Goal: Transaction & Acquisition: Purchase product/service

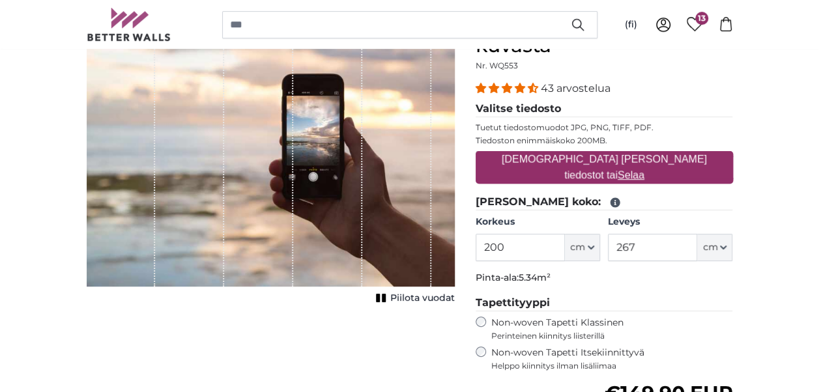
scroll to position [130, 0]
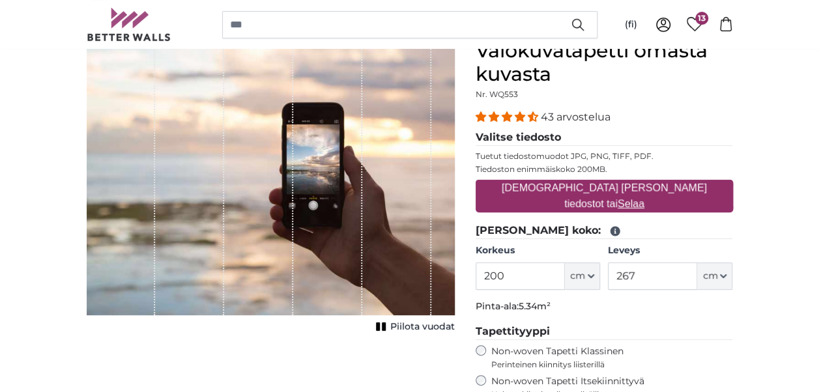
click at [644, 198] on u "Selaa" at bounding box center [631, 203] width 27 height 11
click at [671, 184] on input "[DEMOGRAPHIC_DATA] [PERSON_NAME] tiedostot tai Selaa" at bounding box center [604, 182] width 257 height 4
type input "**********"
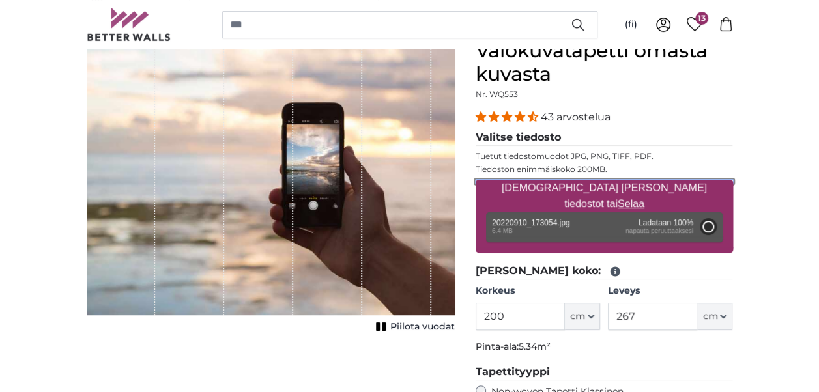
type input "266"
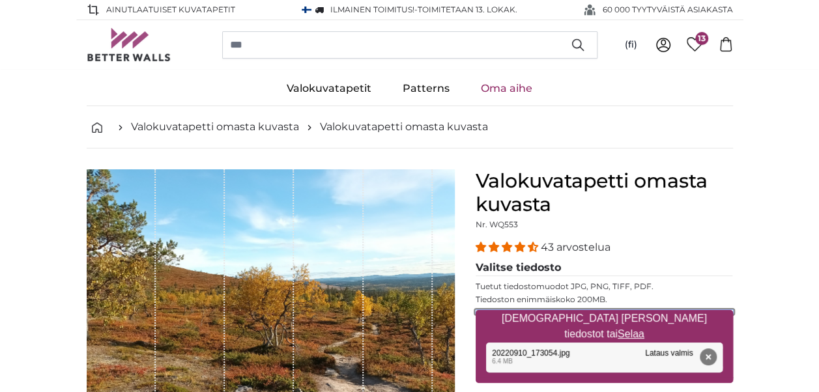
scroll to position [65, 0]
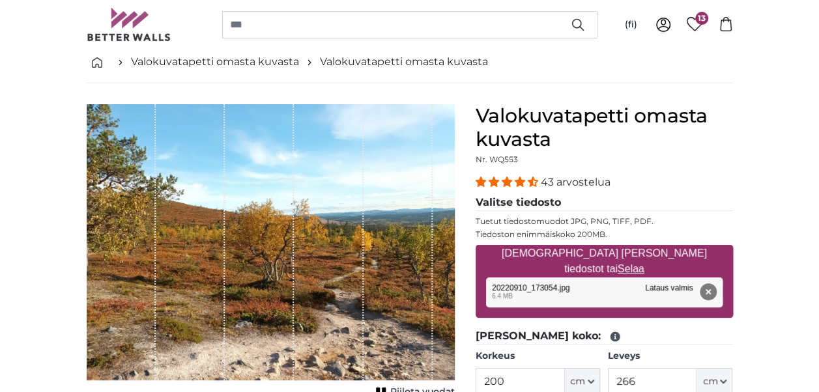
click at [709, 289] on button "Poista" at bounding box center [707, 291] width 17 height 17
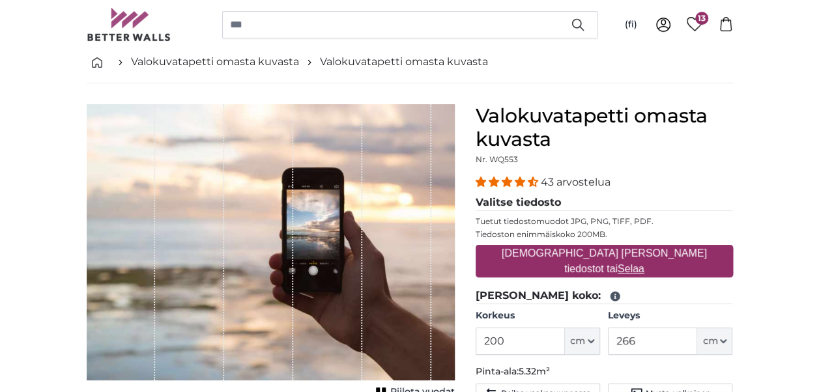
click at [644, 263] on u "Selaa" at bounding box center [631, 268] width 27 height 11
click at [670, 249] on input "[DEMOGRAPHIC_DATA] [PERSON_NAME] tiedostot tai Selaa" at bounding box center [604, 247] width 257 height 4
type input "**********"
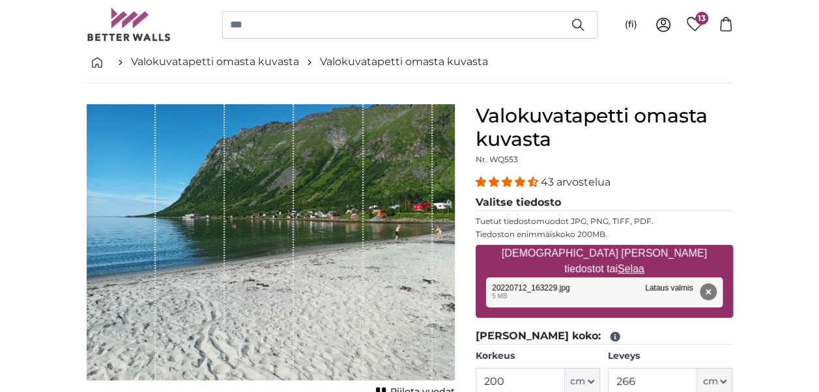
click at [712, 289] on button "Poista" at bounding box center [707, 291] width 17 height 17
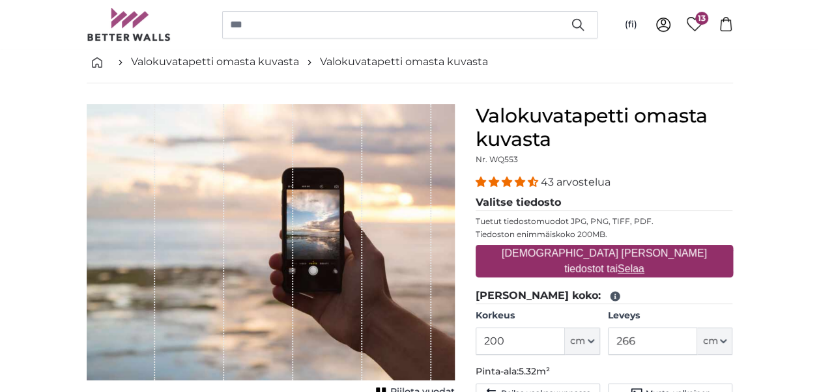
click at [644, 263] on u "Selaa" at bounding box center [631, 268] width 27 height 11
click at [672, 249] on input "[DEMOGRAPHIC_DATA] [PERSON_NAME] tiedostot tai Selaa" at bounding box center [604, 247] width 257 height 4
type input "**********"
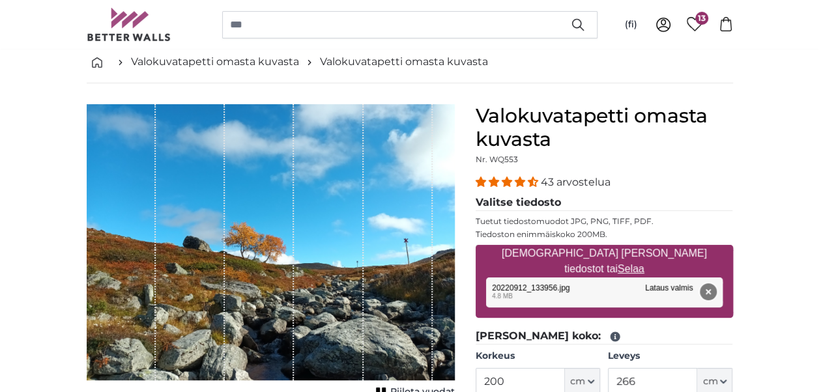
click at [707, 291] on button "Poista" at bounding box center [707, 291] width 17 height 17
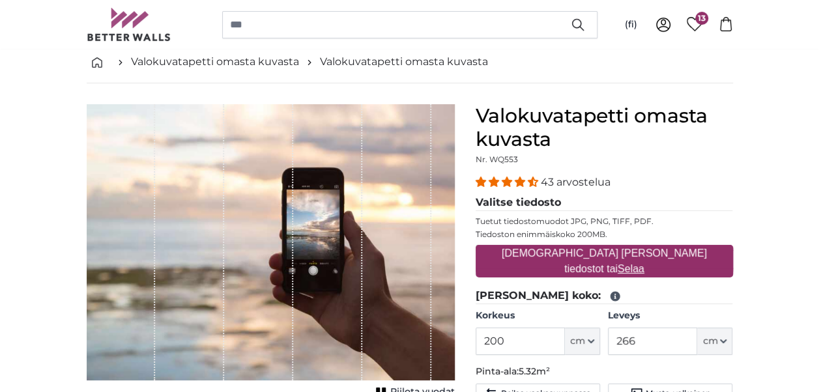
click at [644, 263] on u "Selaa" at bounding box center [631, 268] width 27 height 11
click at [678, 249] on input "[DEMOGRAPHIC_DATA] [PERSON_NAME] tiedostot tai Selaa" at bounding box center [604, 247] width 257 height 4
type input "**********"
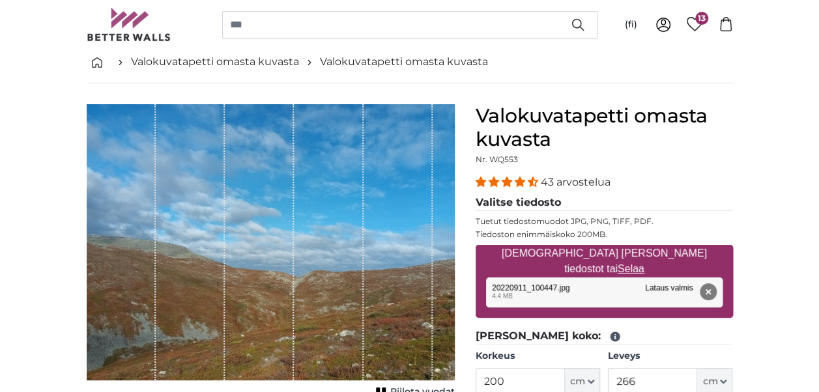
click at [409, 388] on span "Piilota vuodat" at bounding box center [422, 392] width 64 height 13
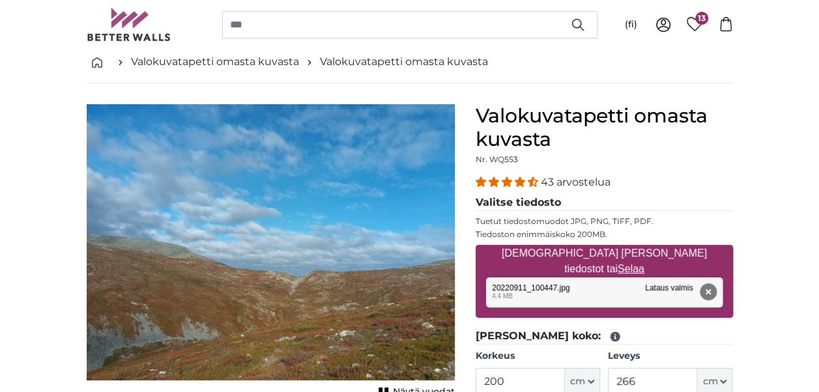
click at [224, 216] on img "1 of 1" at bounding box center [271, 242] width 368 height 276
click at [714, 285] on button "Poista" at bounding box center [707, 291] width 17 height 17
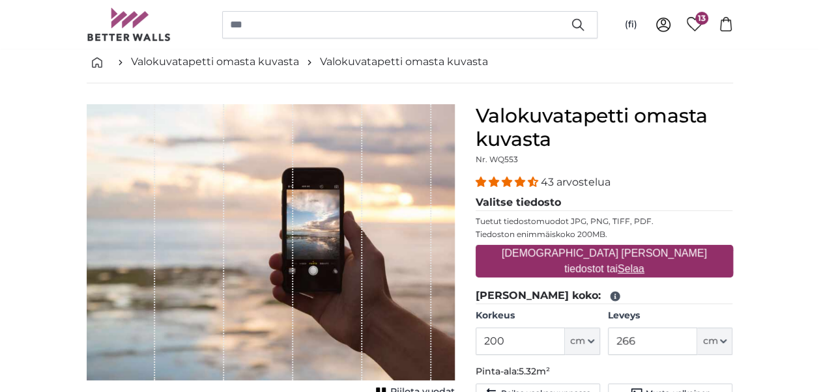
click at [644, 263] on u "Selaa" at bounding box center [631, 268] width 27 height 11
click at [672, 249] on input "[DEMOGRAPHIC_DATA] [PERSON_NAME] tiedostot tai Selaa" at bounding box center [604, 247] width 257 height 4
type input "**********"
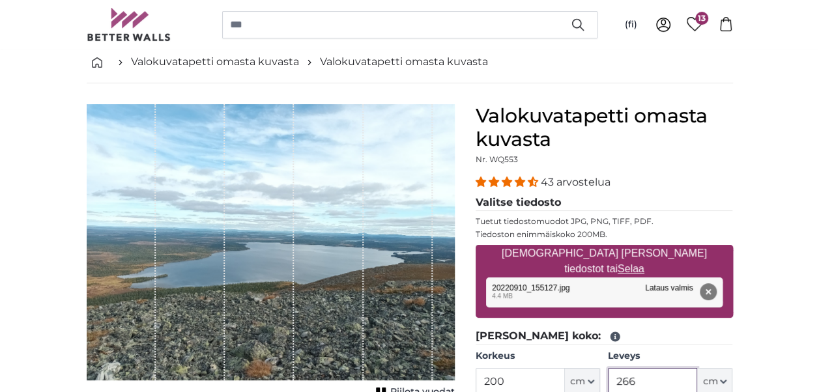
click at [657, 382] on input "266" at bounding box center [652, 381] width 89 height 27
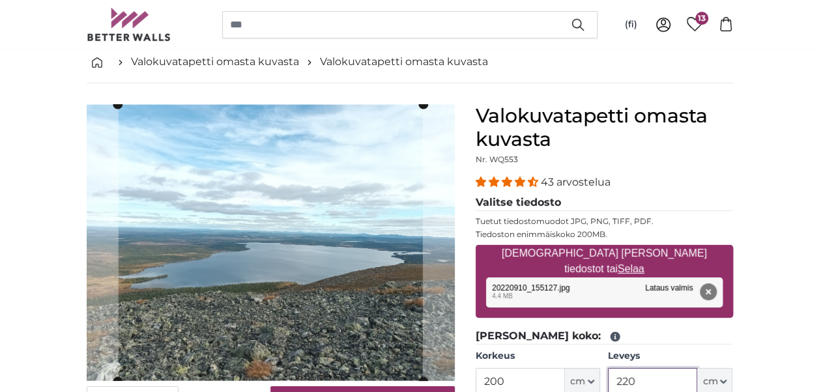
type input "220"
click at [509, 378] on input "200" at bounding box center [520, 381] width 89 height 27
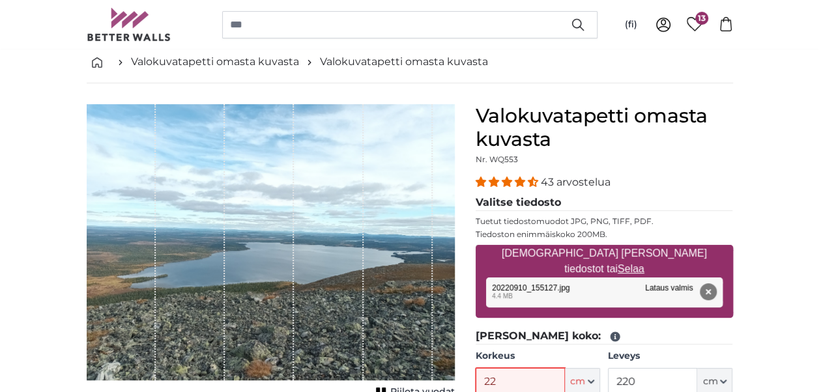
type input "220"
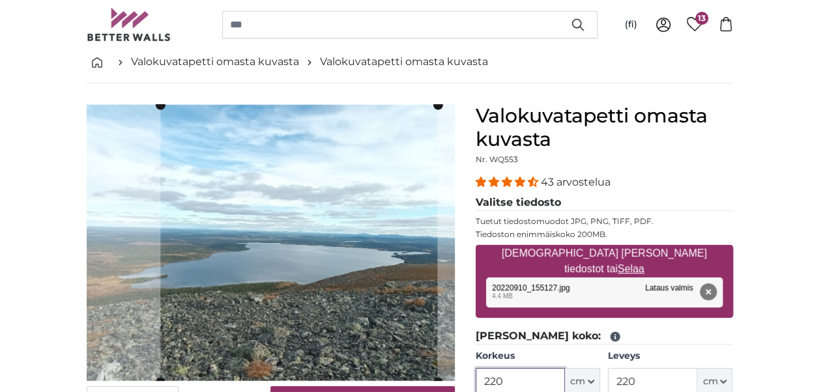
click at [364, 212] on cropper-handle at bounding box center [298, 243] width 277 height 277
click at [716, 291] on button "Poista" at bounding box center [707, 291] width 17 height 17
type input "200"
type input "266"
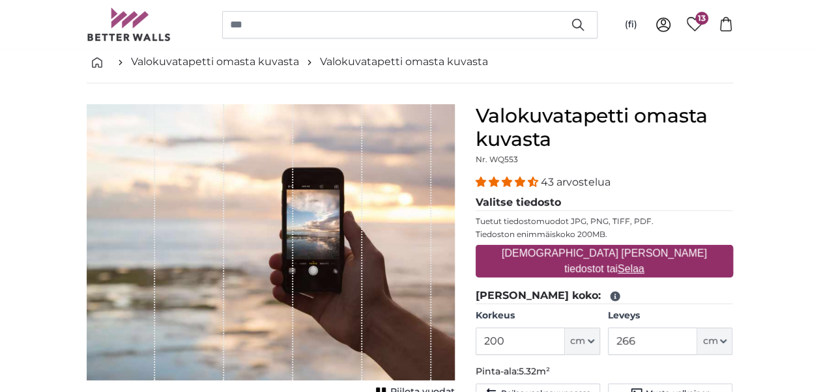
click at [644, 263] on u "Selaa" at bounding box center [631, 268] width 27 height 11
click at [672, 249] on input "[DEMOGRAPHIC_DATA] [PERSON_NAME] tiedostot tai Selaa" at bounding box center [604, 247] width 257 height 4
type input "**********"
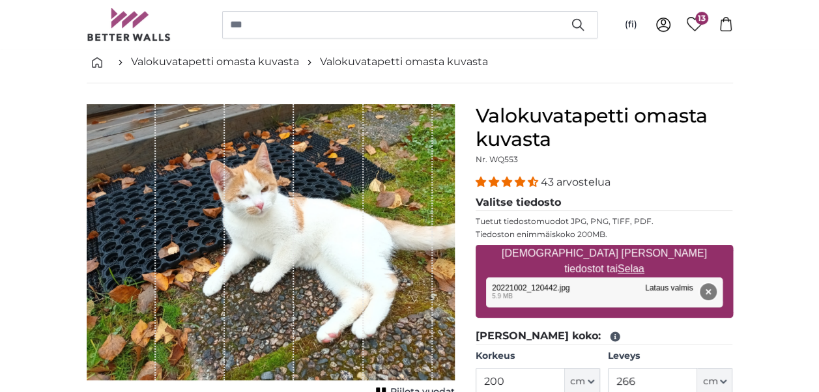
click at [709, 289] on button "Poista" at bounding box center [707, 291] width 17 height 17
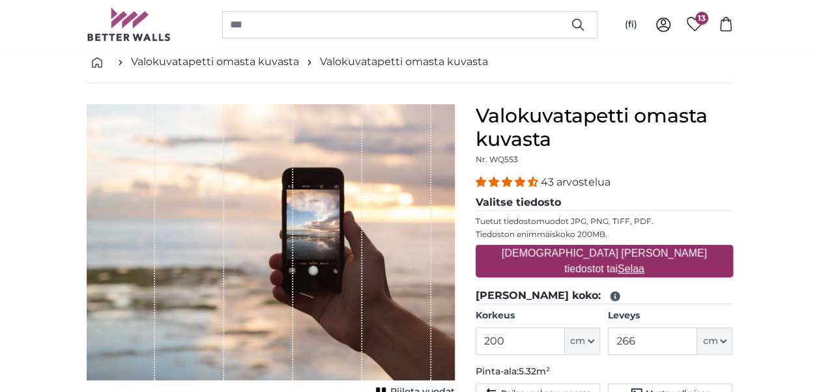
click at [644, 263] on u "Selaa" at bounding box center [631, 268] width 27 height 11
click at [677, 249] on input "[DEMOGRAPHIC_DATA] [PERSON_NAME] tiedostot tai Selaa" at bounding box center [604, 247] width 257 height 4
type input "**********"
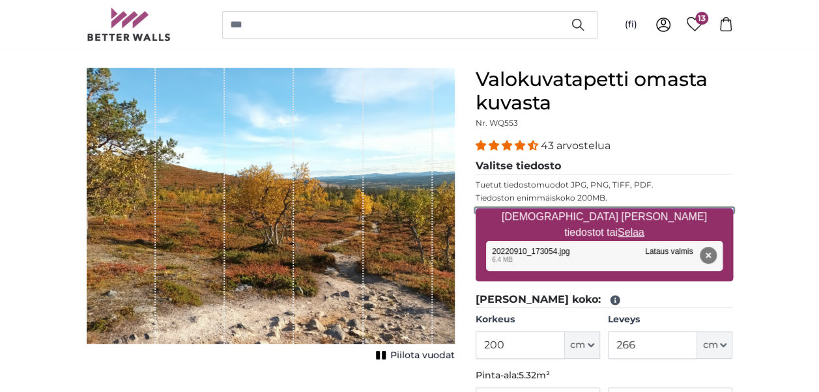
scroll to position [130, 0]
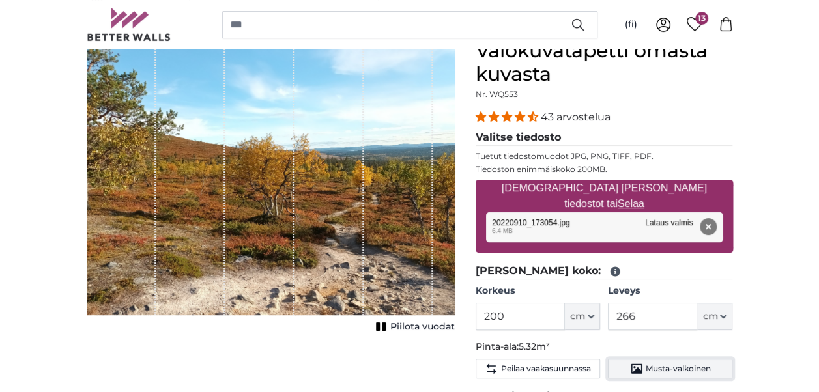
click at [679, 373] on button "Musta-valkoinen" at bounding box center [670, 369] width 124 height 20
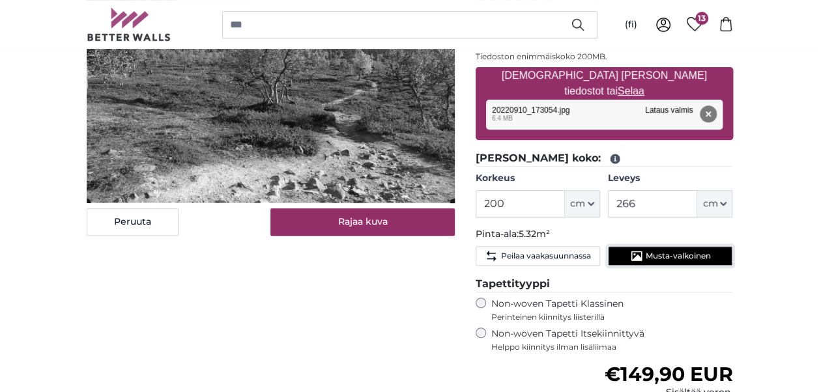
scroll to position [261, 0]
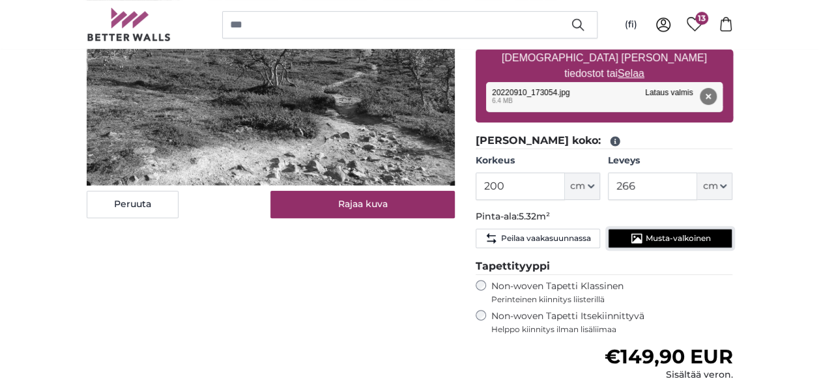
click at [661, 233] on span "Musta-valkoinen" at bounding box center [678, 238] width 65 height 10
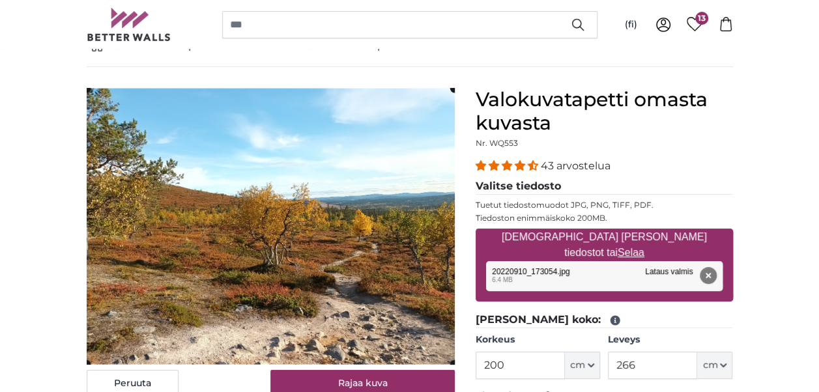
scroll to position [65, 0]
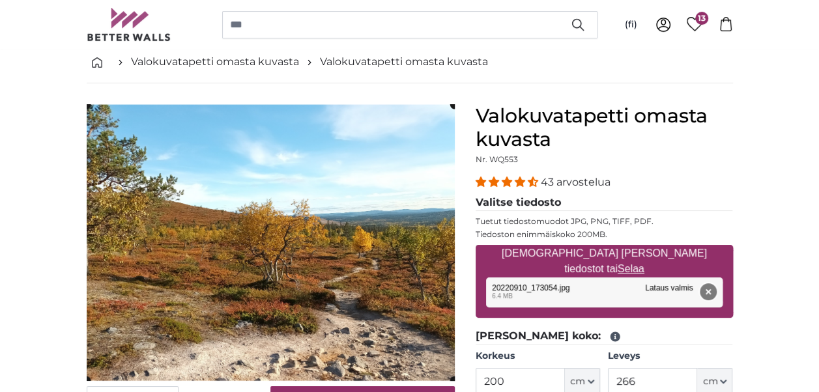
click at [711, 291] on button "Poista" at bounding box center [707, 291] width 17 height 17
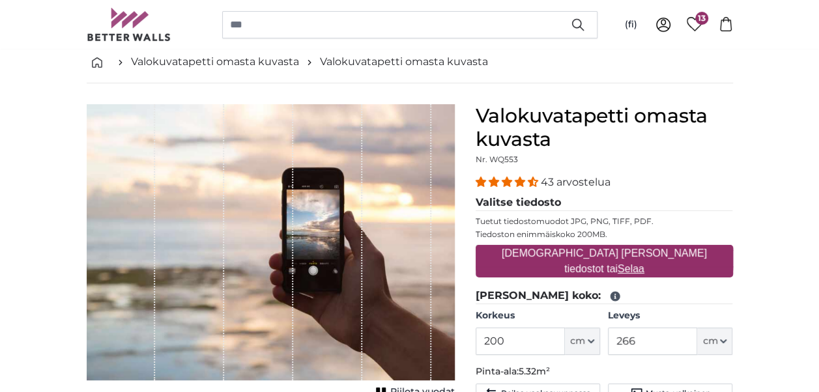
click at [644, 263] on u "Selaa" at bounding box center [631, 268] width 27 height 11
click at [668, 249] on input "[DEMOGRAPHIC_DATA] [PERSON_NAME] tiedostot tai Selaa" at bounding box center [604, 247] width 257 height 4
type input "**********"
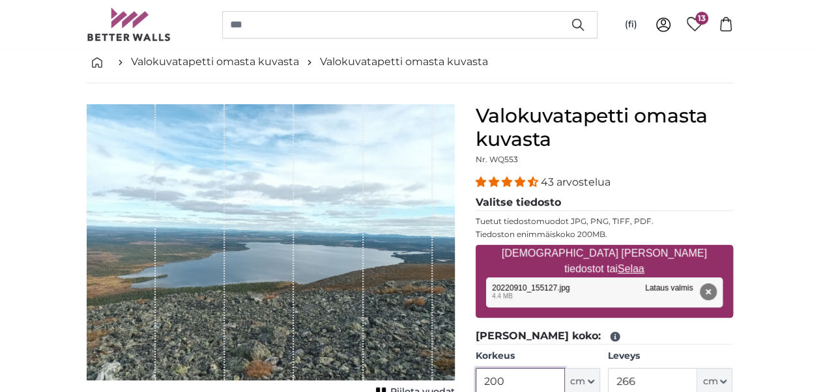
click at [537, 384] on input "200" at bounding box center [520, 381] width 89 height 27
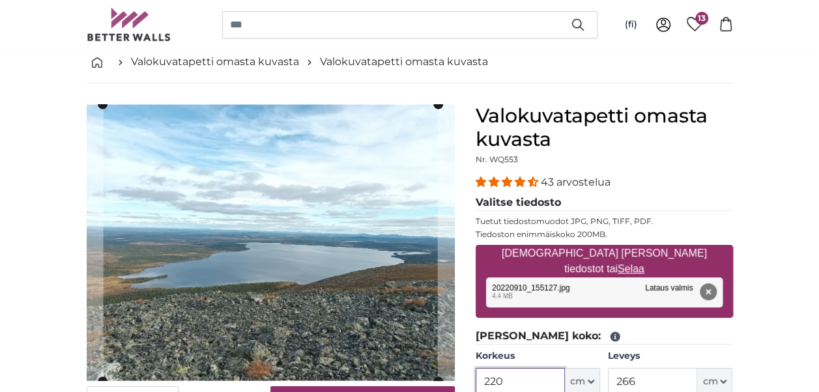
type input "220"
click at [649, 381] on input "266" at bounding box center [652, 381] width 89 height 27
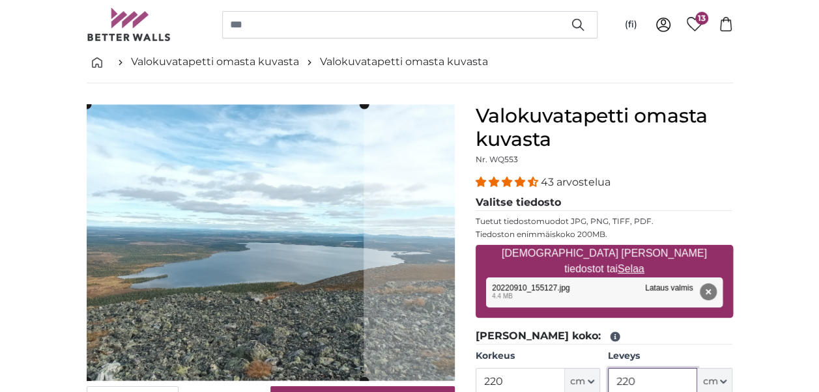
click at [258, 294] on cropper-handle at bounding box center [225, 242] width 277 height 277
type input "220"
click at [706, 292] on button "Poista" at bounding box center [707, 291] width 17 height 17
type input "200"
type input "266"
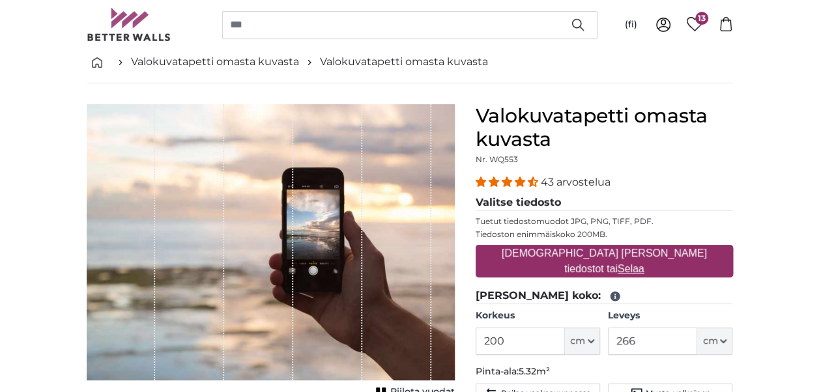
click at [644, 263] on u "Selaa" at bounding box center [631, 268] width 27 height 11
click at [674, 249] on input "[DEMOGRAPHIC_DATA] [PERSON_NAME] tiedostot tai Selaa" at bounding box center [604, 247] width 257 height 4
type input "**********"
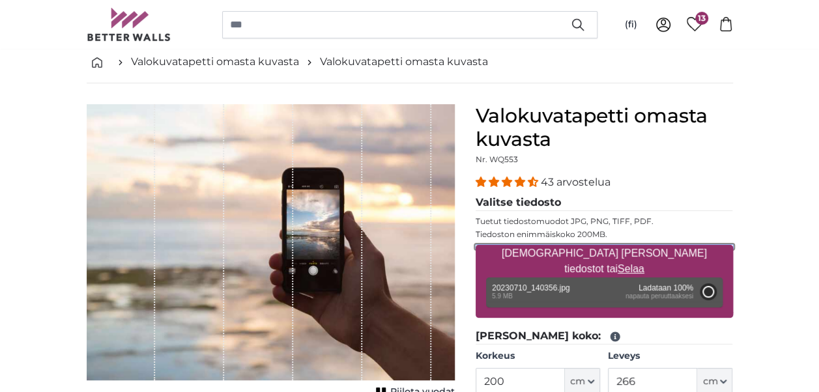
type input "150"
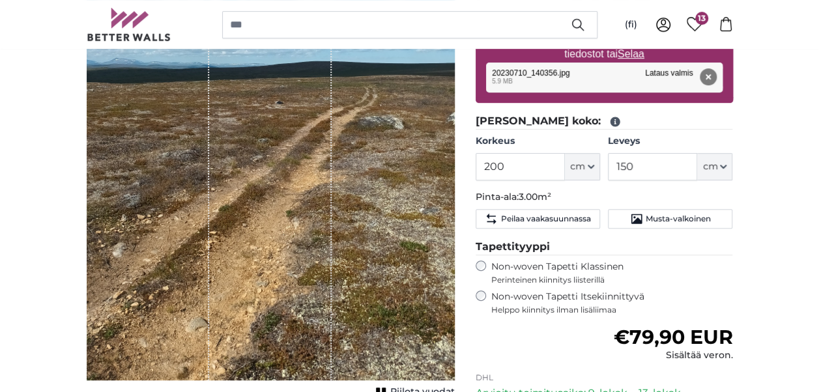
scroll to position [261, 0]
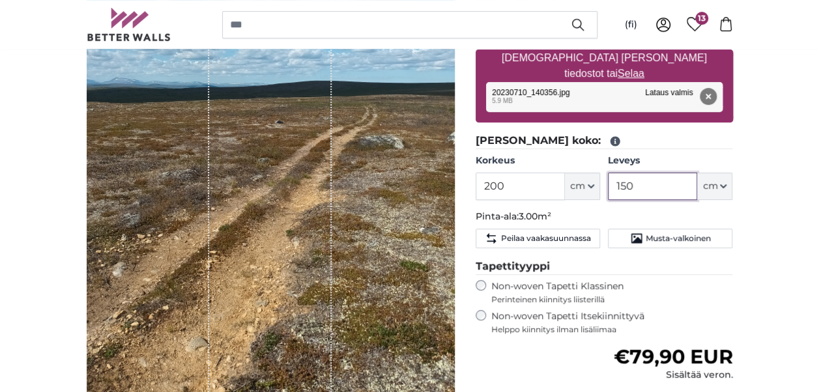
click at [640, 186] on input "150" at bounding box center [652, 186] width 89 height 27
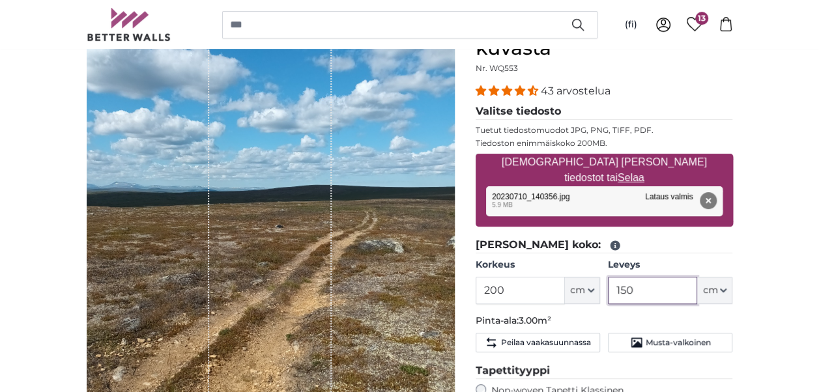
scroll to position [130, 0]
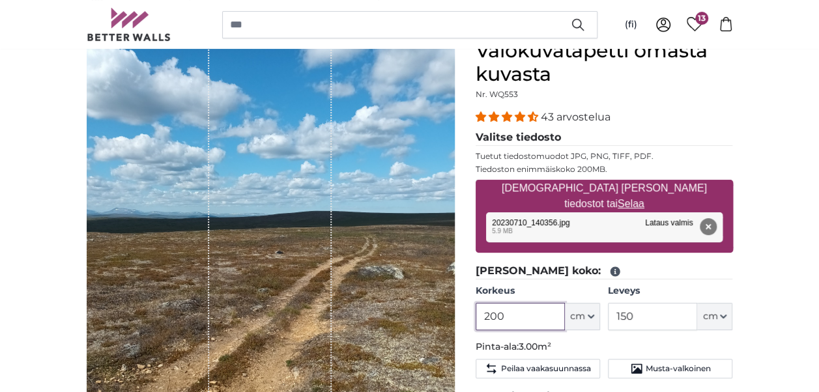
click at [511, 324] on input "200" at bounding box center [520, 316] width 89 height 27
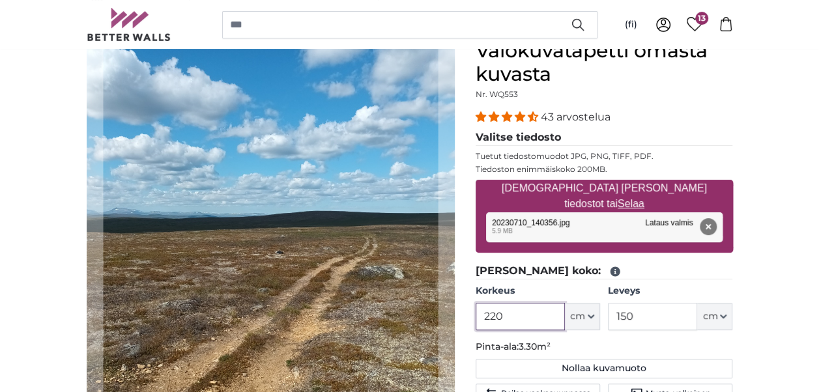
type input "220"
click at [646, 317] on input "150" at bounding box center [652, 316] width 89 height 27
type input "1"
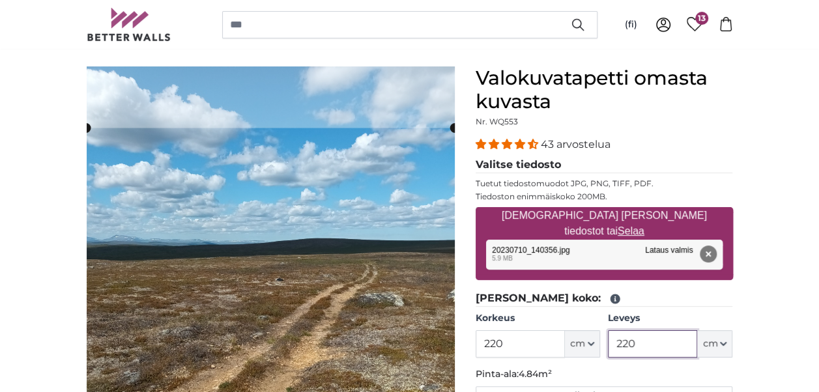
scroll to position [130, 0]
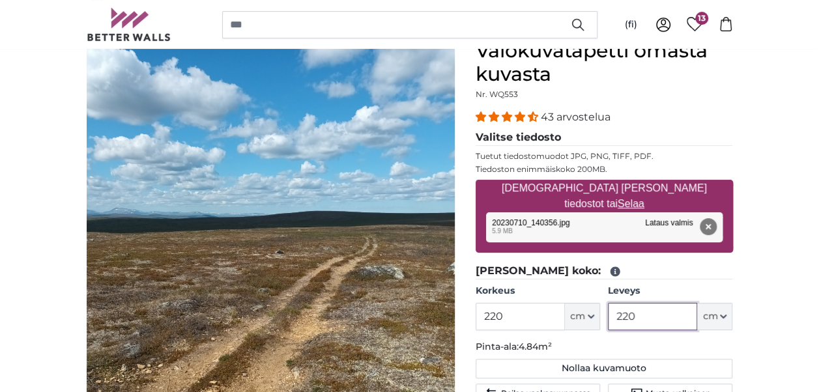
click at [328, 283] on cropper-handle at bounding box center [271, 226] width 368 height 368
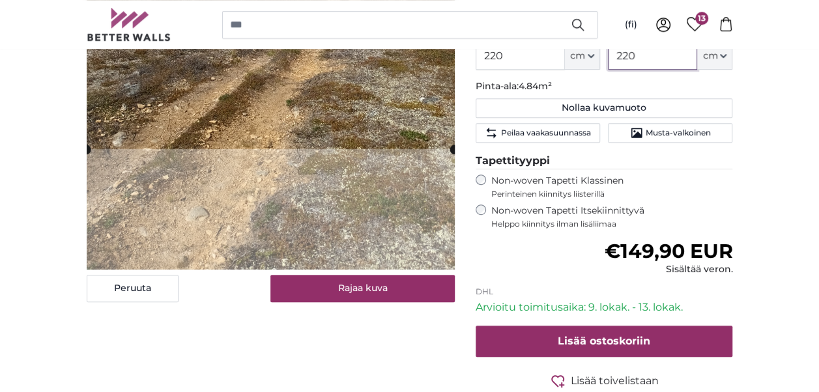
scroll to position [195, 0]
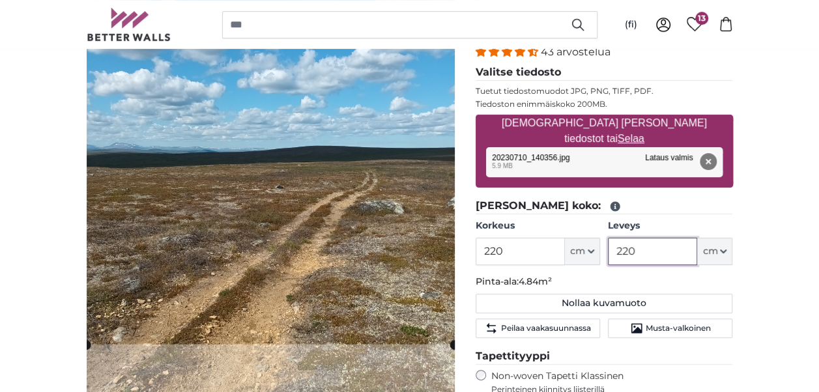
type input "220"
click at [710, 158] on button "Poista" at bounding box center [707, 161] width 17 height 17
type input "200"
type input "150"
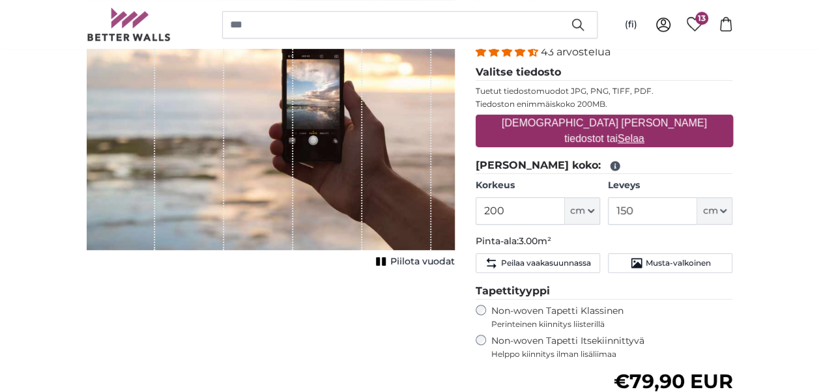
click at [644, 133] on u "Selaa" at bounding box center [631, 138] width 27 height 11
click at [674, 119] on input "[DEMOGRAPHIC_DATA] [PERSON_NAME] tiedostot tai Selaa" at bounding box center [604, 117] width 257 height 4
type input "**********"
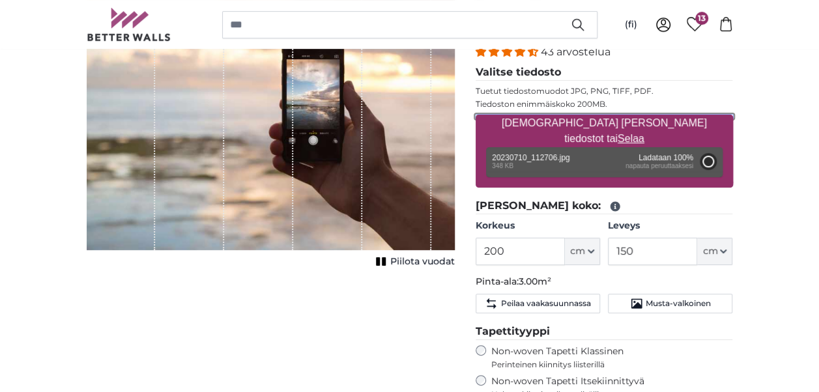
type input "29"
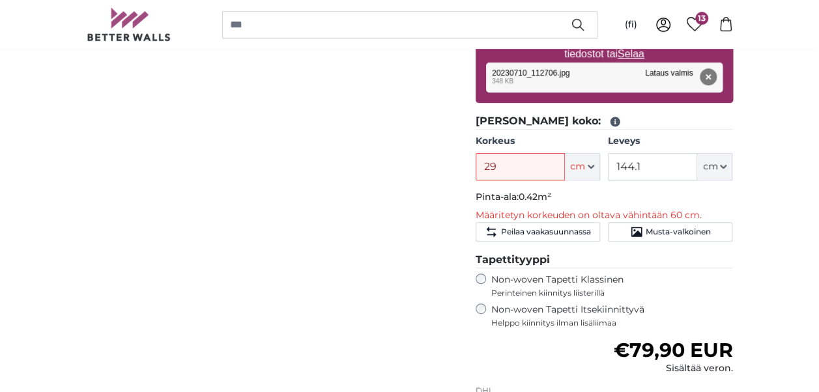
scroll to position [261, 0]
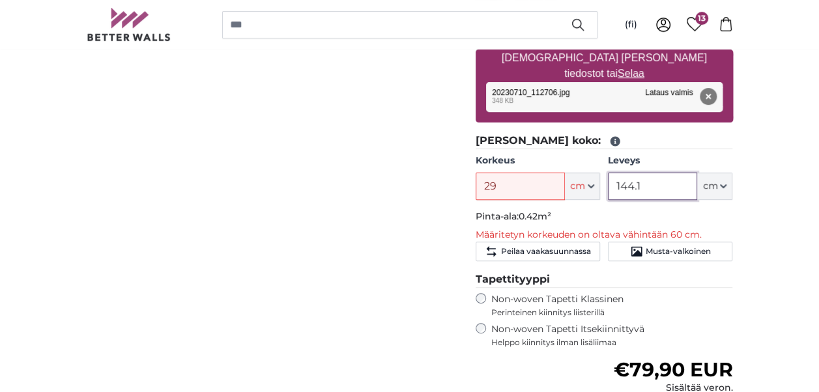
click at [638, 185] on input "144.1" at bounding box center [652, 186] width 89 height 27
type input "1"
type input "220"
click at [499, 193] on input "29" at bounding box center [520, 186] width 89 height 27
type input "2"
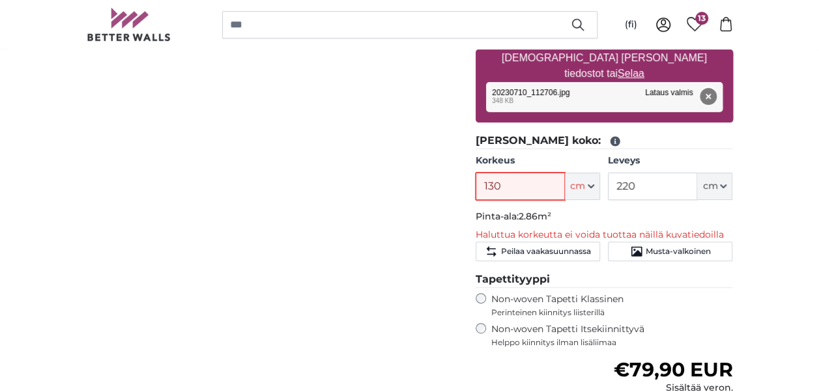
type input "130"
click at [710, 91] on button "Poista" at bounding box center [707, 96] width 17 height 17
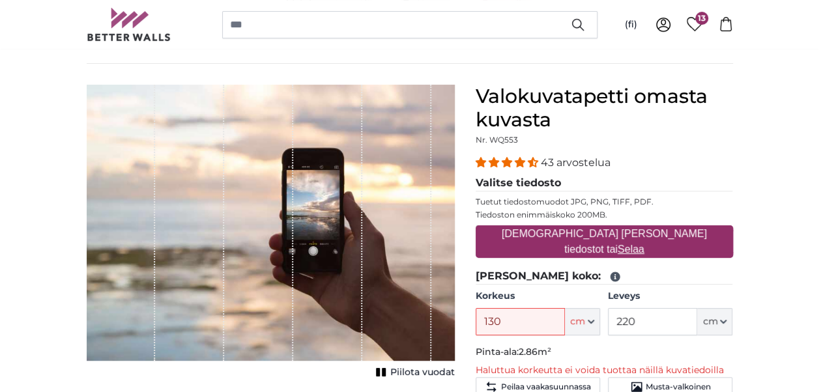
scroll to position [65, 0]
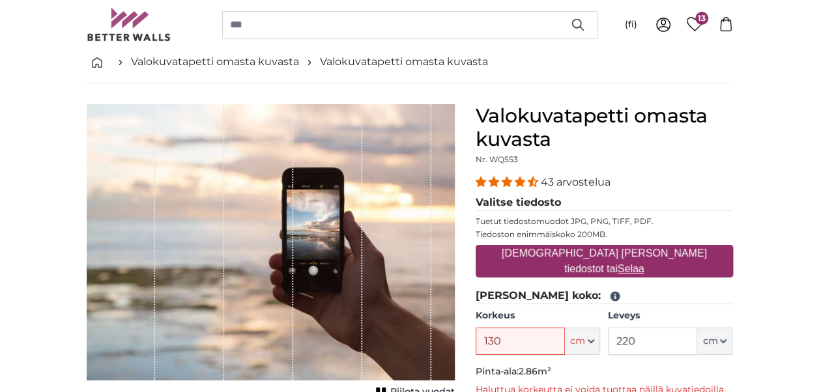
click at [644, 263] on u "Selaa" at bounding box center [631, 268] width 27 height 11
click at [666, 249] on input "[DEMOGRAPHIC_DATA] [PERSON_NAME] tiedostot tai Selaa" at bounding box center [604, 247] width 257 height 4
type input "**********"
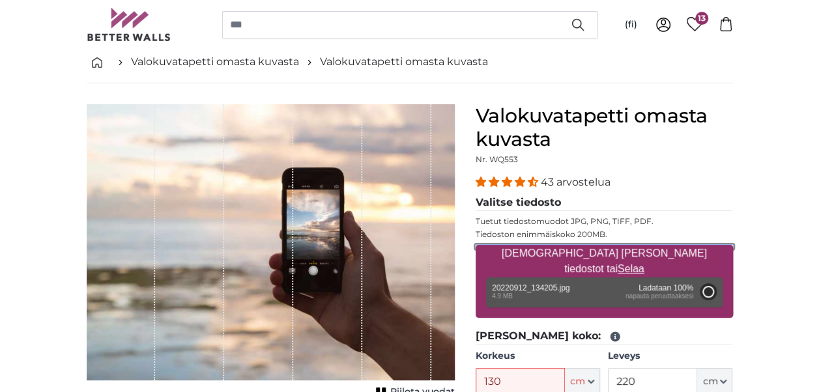
type input "200"
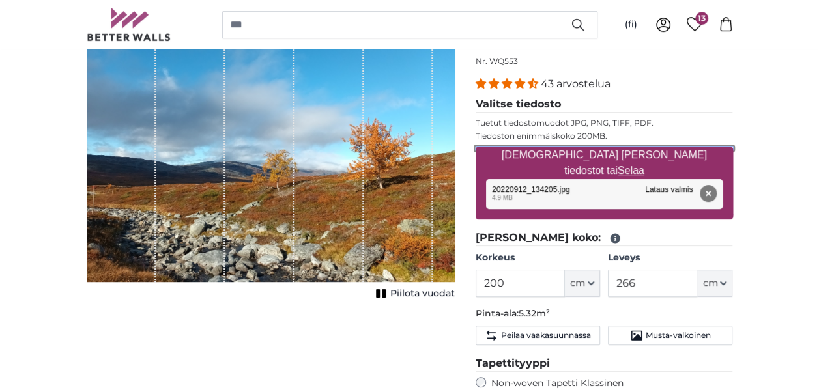
scroll to position [195, 0]
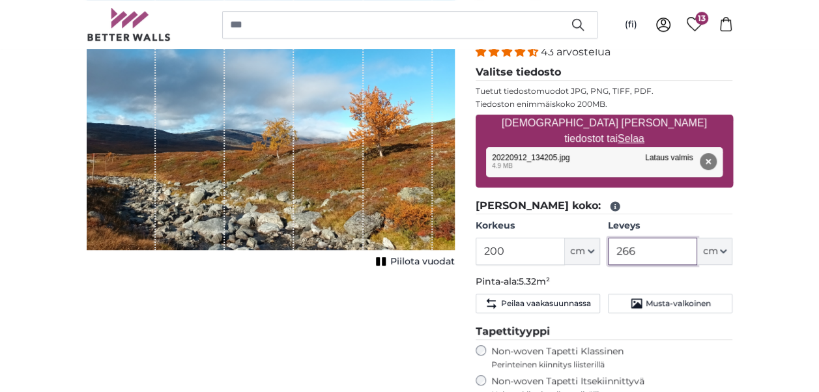
click at [640, 253] on input "266" at bounding box center [652, 251] width 89 height 27
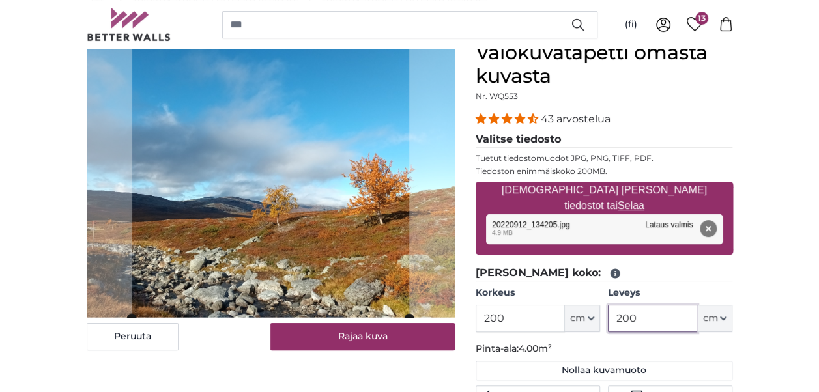
scroll to position [130, 0]
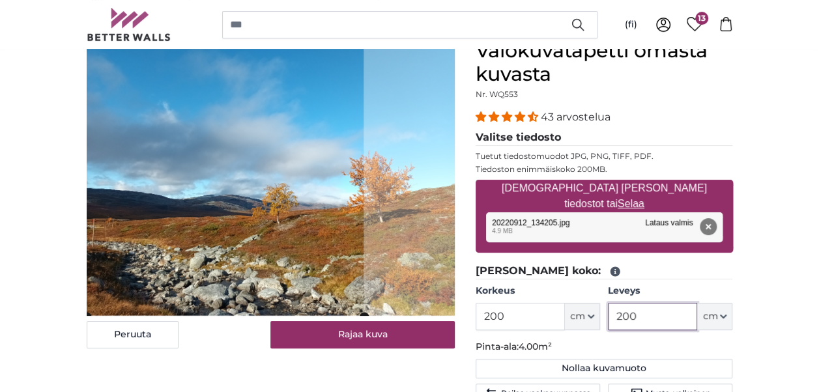
click at [192, 216] on cropper-handle at bounding box center [225, 178] width 277 height 277
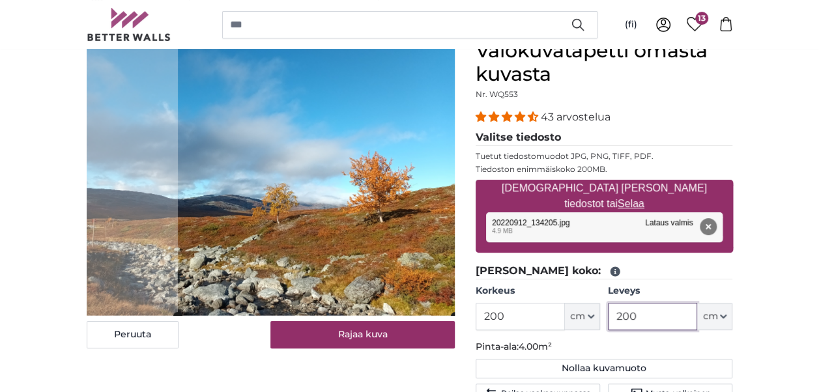
click at [325, 214] on cropper-handle at bounding box center [315, 177] width 277 height 277
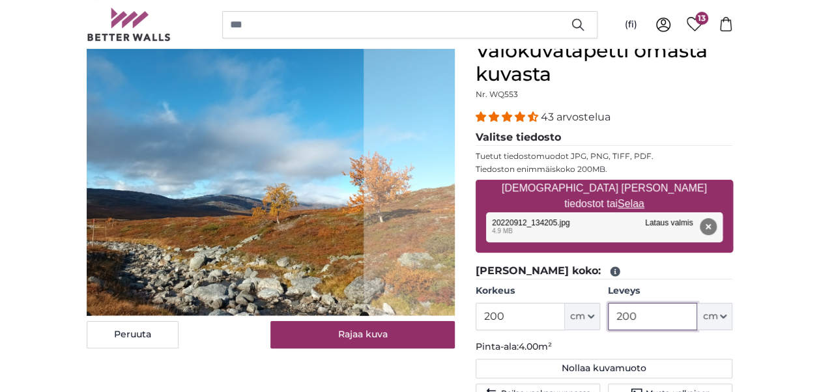
click at [214, 207] on cropper-handle at bounding box center [225, 177] width 277 height 277
click at [710, 226] on button "Poista" at bounding box center [707, 226] width 17 height 17
type input "266"
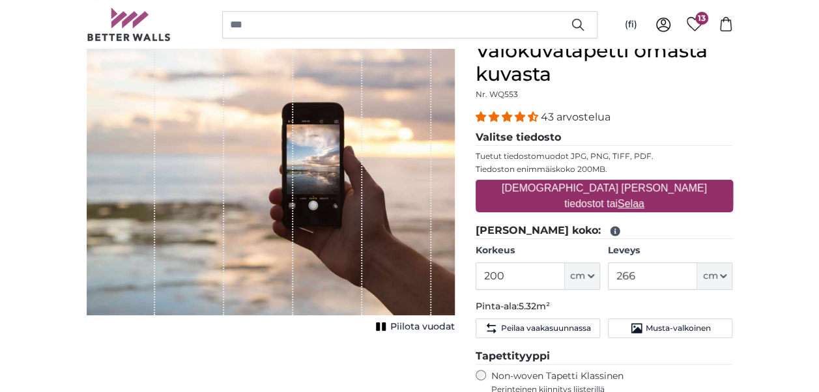
click at [644, 198] on u "Selaa" at bounding box center [631, 203] width 27 height 11
click at [667, 184] on input "[DEMOGRAPHIC_DATA] [PERSON_NAME] tiedostot tai Selaa" at bounding box center [604, 182] width 257 height 4
type input "**********"
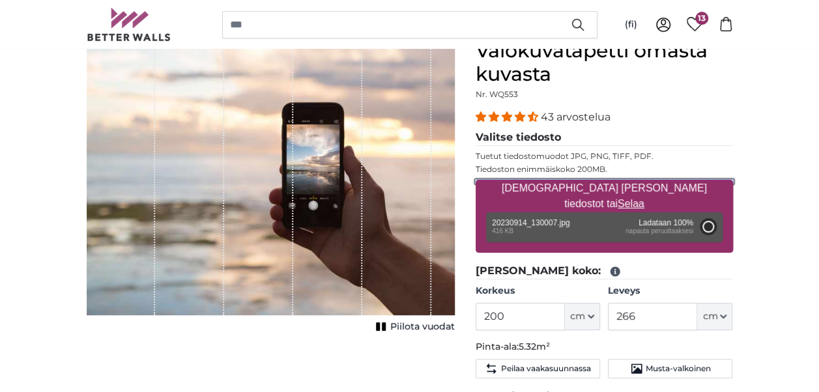
type input "33"
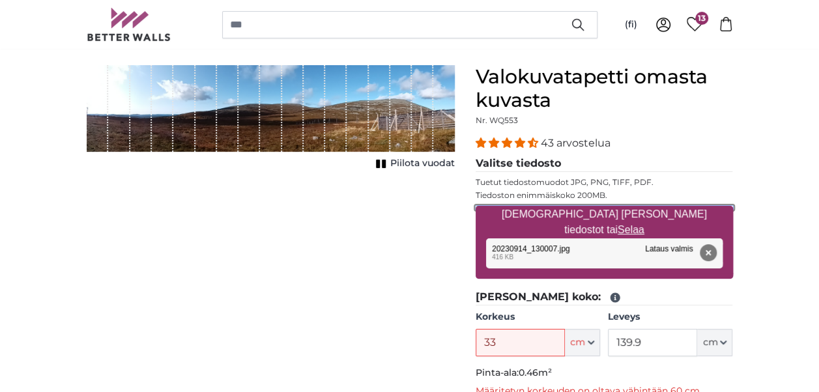
scroll to position [130, 0]
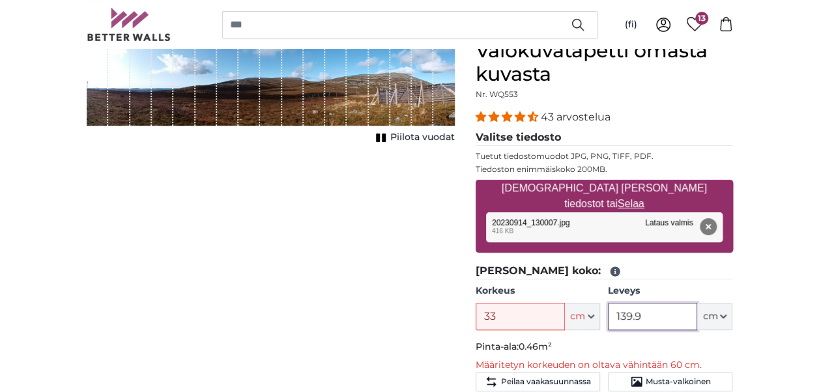
click at [648, 315] on input "139.9" at bounding box center [652, 316] width 89 height 27
type input "1"
type input "2"
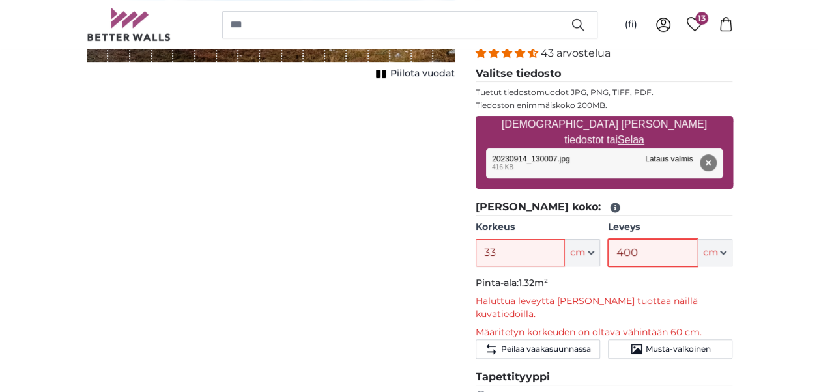
scroll to position [195, 0]
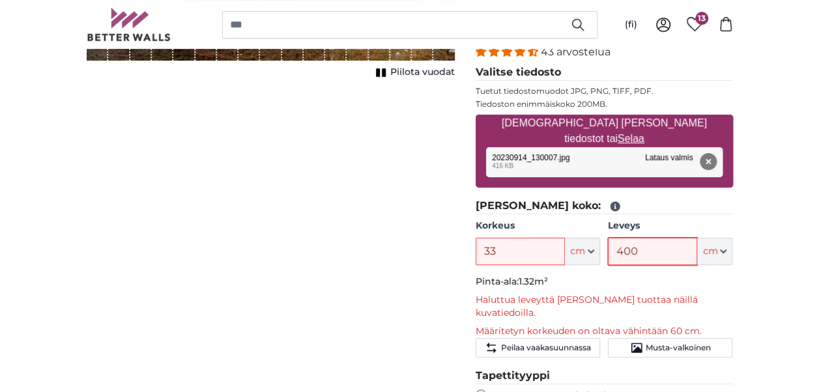
type input "400"
click at [509, 248] on input "33" at bounding box center [520, 251] width 89 height 27
type input "3"
type input "60"
click at [640, 256] on input "400" at bounding box center [652, 251] width 89 height 27
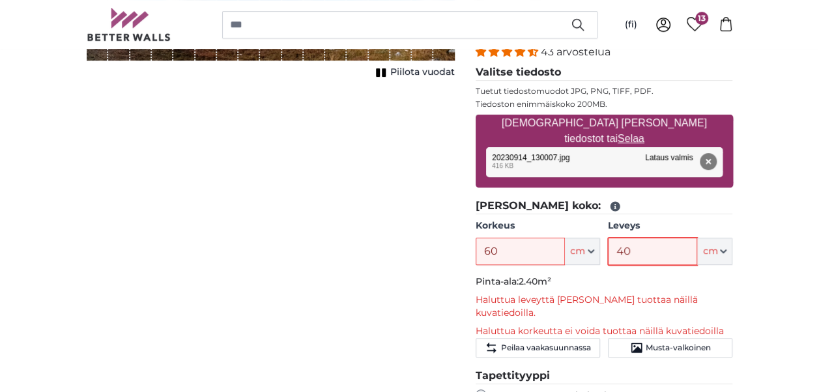
type input "4"
type input "2"
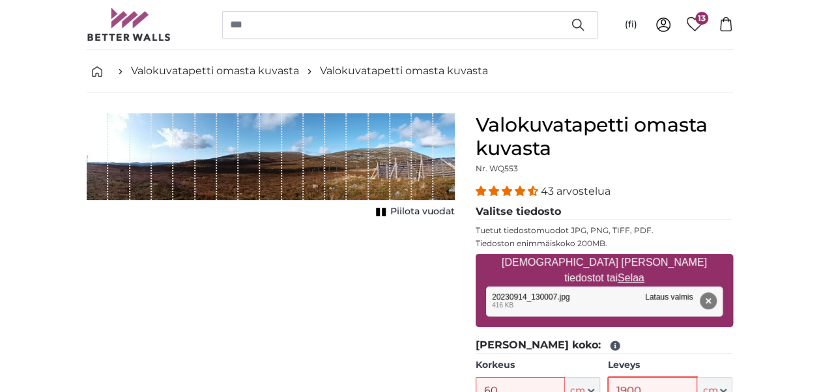
scroll to position [0, 0]
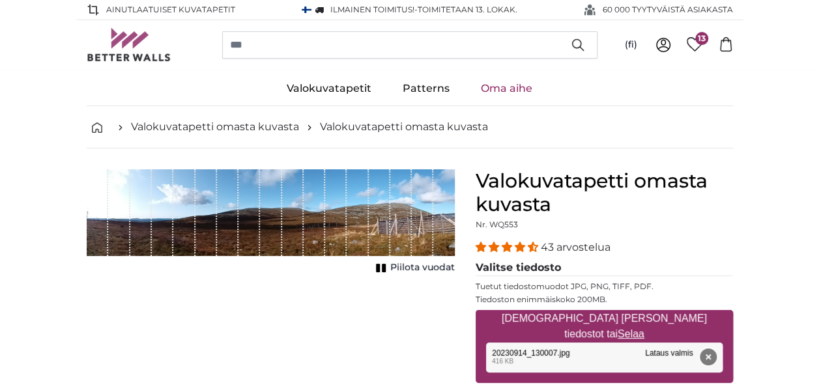
type input "1900"
click at [707, 352] on button "Poista" at bounding box center [707, 357] width 17 height 17
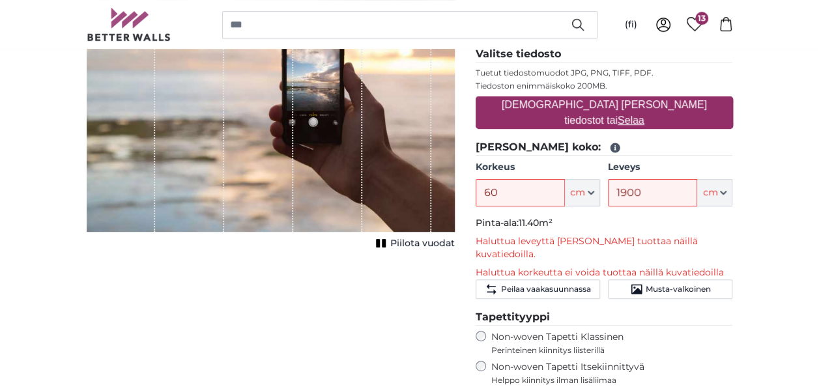
scroll to position [130, 0]
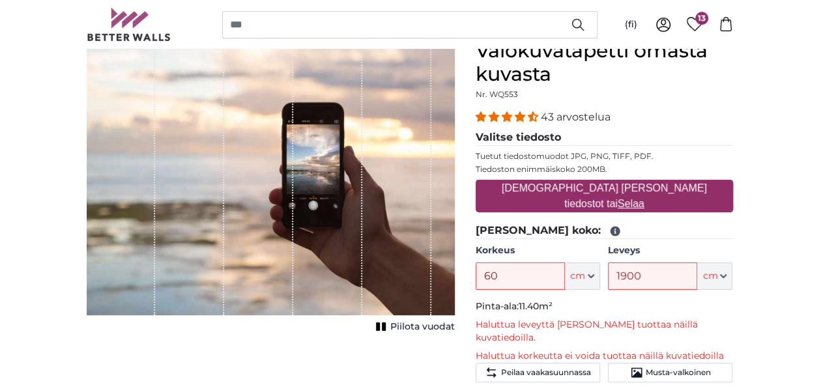
click at [644, 199] on u "Selaa" at bounding box center [631, 203] width 27 height 11
click at [674, 184] on input "[DEMOGRAPHIC_DATA] [PERSON_NAME] tiedostot tai Selaa" at bounding box center [604, 182] width 257 height 4
type input "**********"
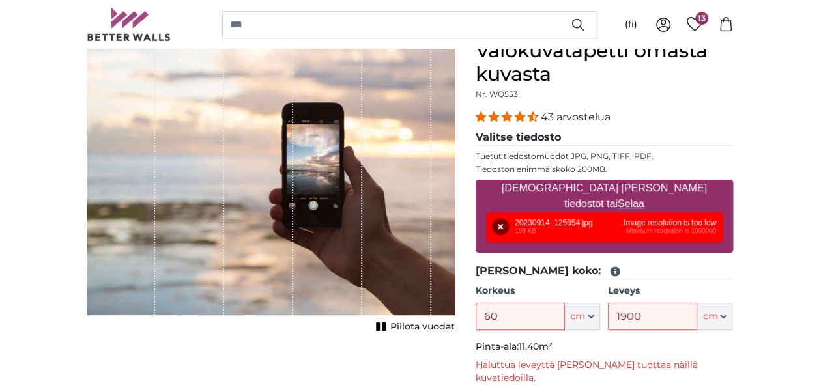
click at [644, 198] on u "Selaa" at bounding box center [631, 203] width 27 height 11
click at [679, 184] on input "[DEMOGRAPHIC_DATA] [PERSON_NAME] tiedostot tai Selaa" at bounding box center [604, 182] width 257 height 4
type input "**********"
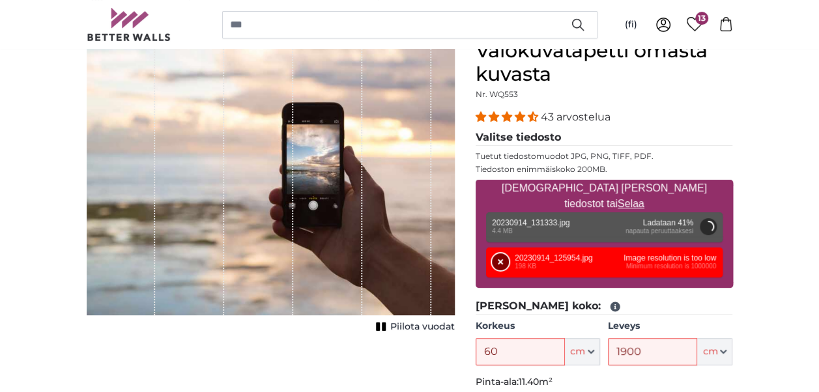
click at [502, 261] on button "Poista" at bounding box center [500, 261] width 17 height 17
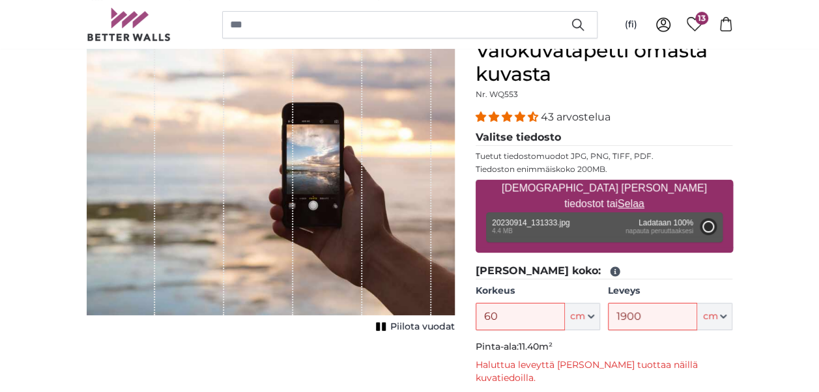
type input "200"
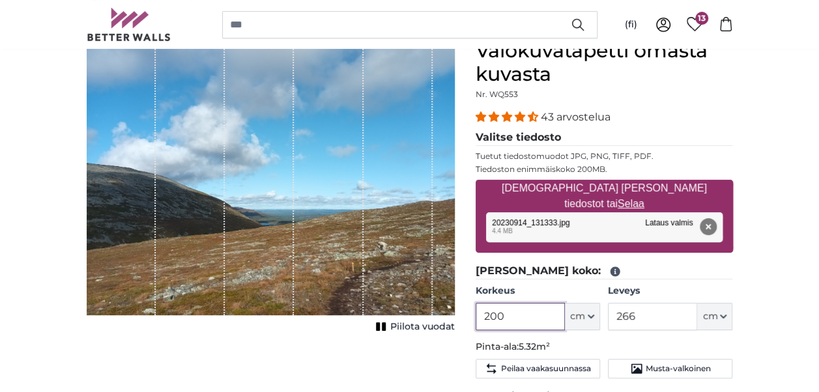
click at [508, 311] on input "200" at bounding box center [520, 316] width 89 height 27
click at [693, 309] on div "266 ft cm Centimeter (cm) Inches (inch) Feet (ft. in.)" at bounding box center [670, 316] width 124 height 27
click at [640, 318] on input "266" at bounding box center [652, 316] width 89 height 27
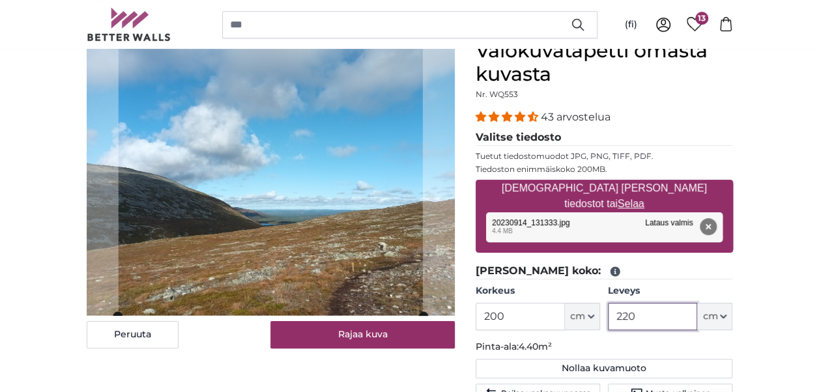
type input "220"
click at [520, 313] on input "200" at bounding box center [520, 316] width 89 height 27
type input "2"
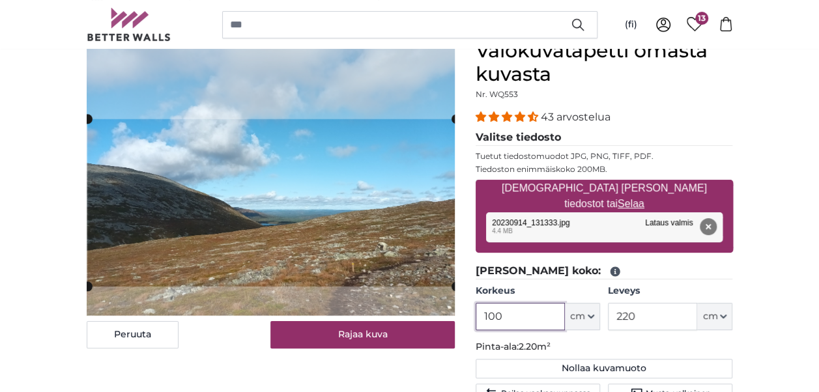
click at [301, 230] on cropper-handle at bounding box center [271, 202] width 368 height 167
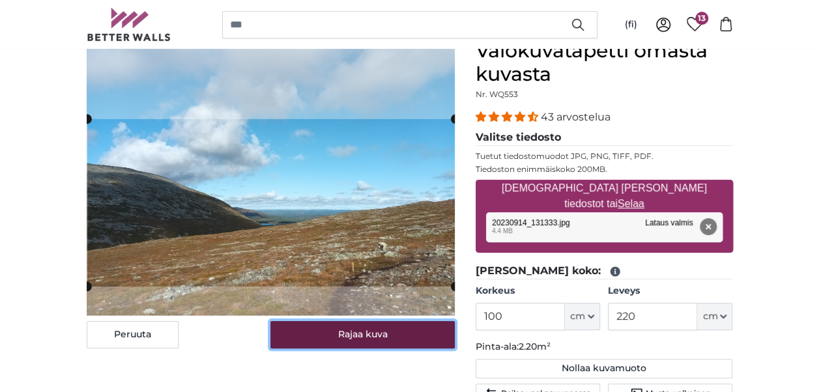
click at [367, 337] on button "Rajaa kuva" at bounding box center [362, 334] width 184 height 27
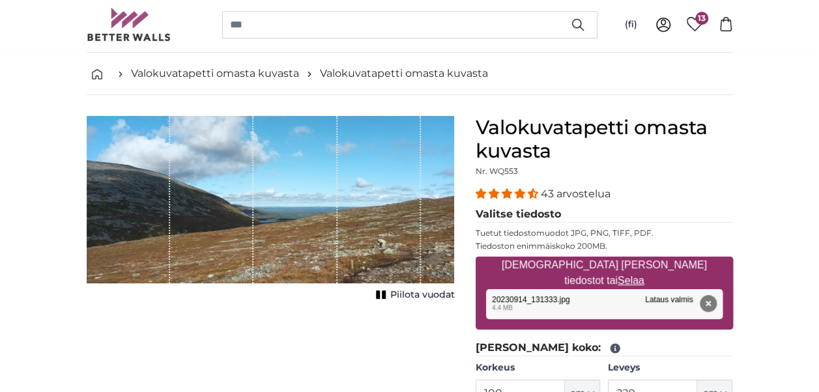
scroll to position [65, 0]
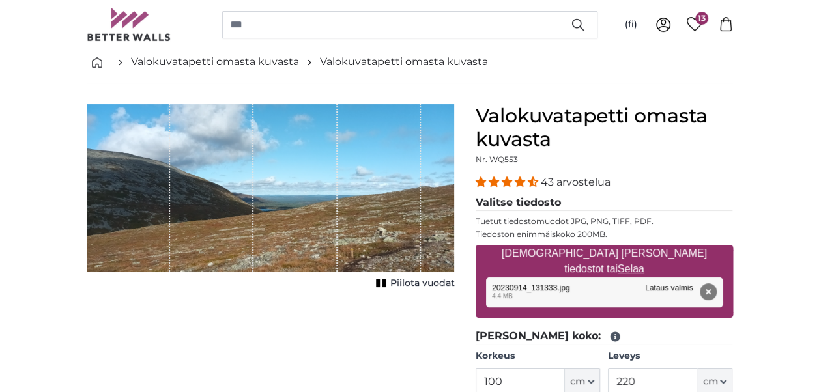
click at [435, 282] on span "Piilota vuodat" at bounding box center [422, 283] width 64 height 13
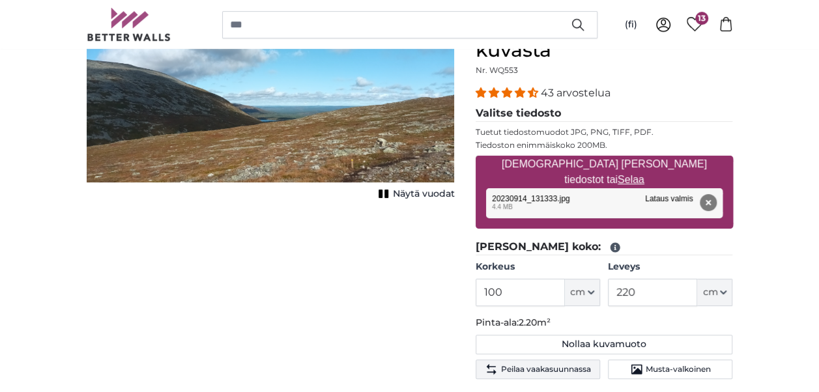
scroll to position [195, 0]
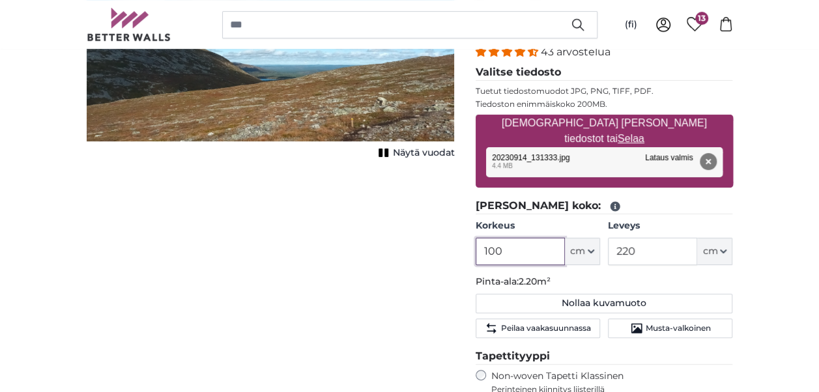
click at [521, 249] on input "100" at bounding box center [520, 251] width 89 height 27
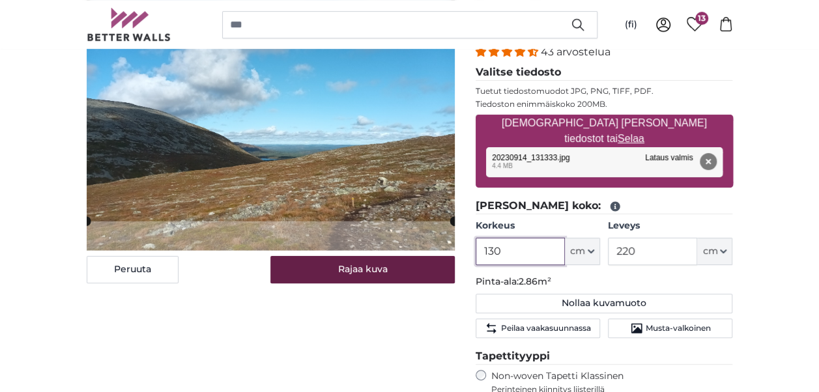
type input "130"
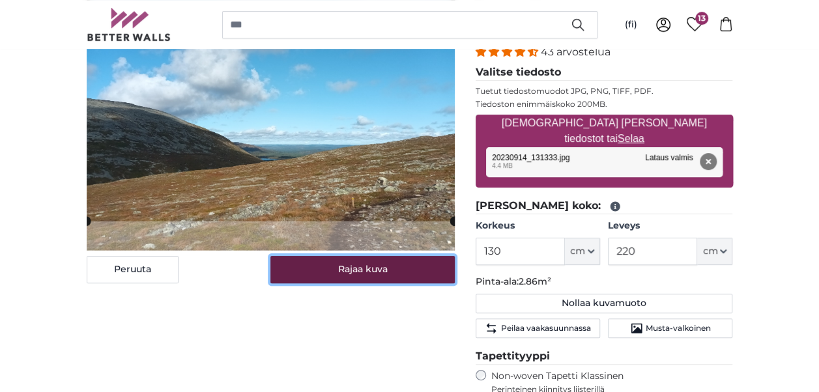
click at [365, 272] on button "Rajaa kuva" at bounding box center [362, 269] width 184 height 27
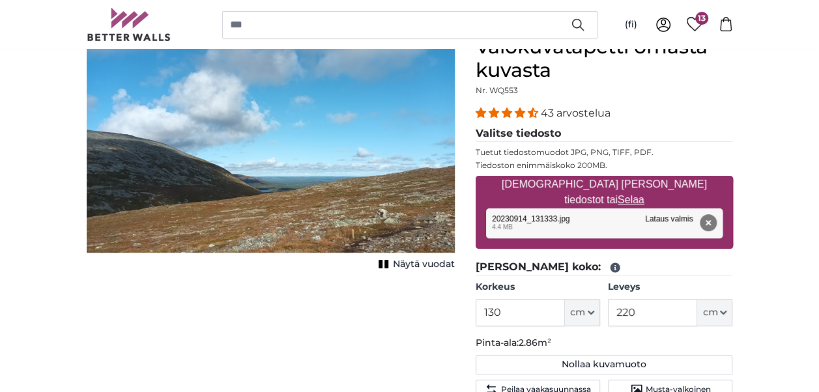
scroll to position [65, 0]
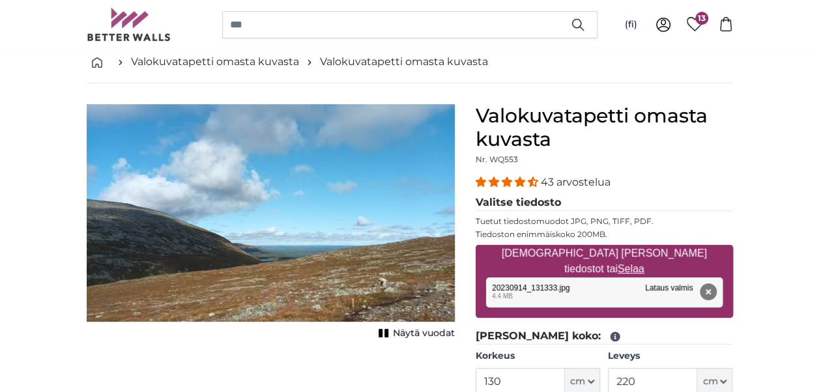
click at [708, 288] on button "Poista" at bounding box center [707, 291] width 17 height 17
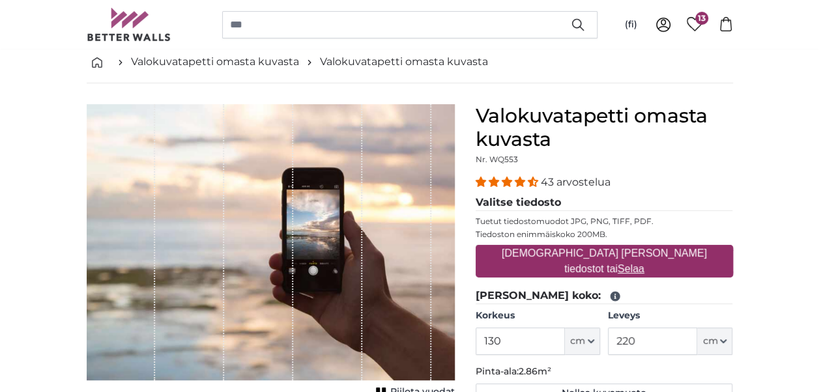
click at [644, 263] on u "Selaa" at bounding box center [631, 268] width 27 height 11
click at [676, 249] on input "[DEMOGRAPHIC_DATA] [PERSON_NAME] tiedostot tai Selaa" at bounding box center [604, 247] width 257 height 4
type input "**********"
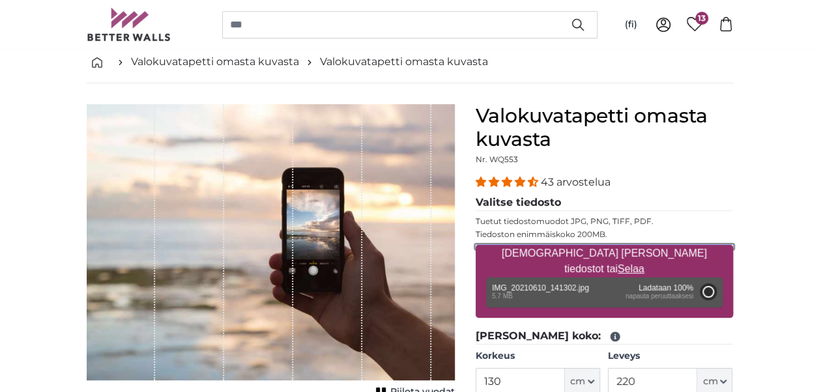
type input "200"
type input "266"
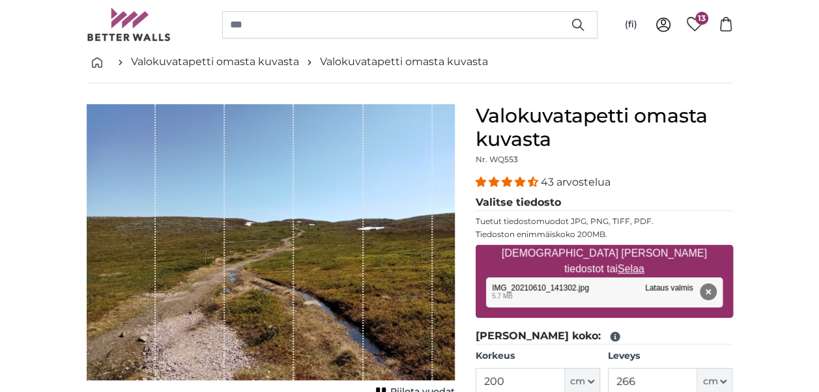
click at [707, 289] on button "Poista" at bounding box center [707, 291] width 17 height 17
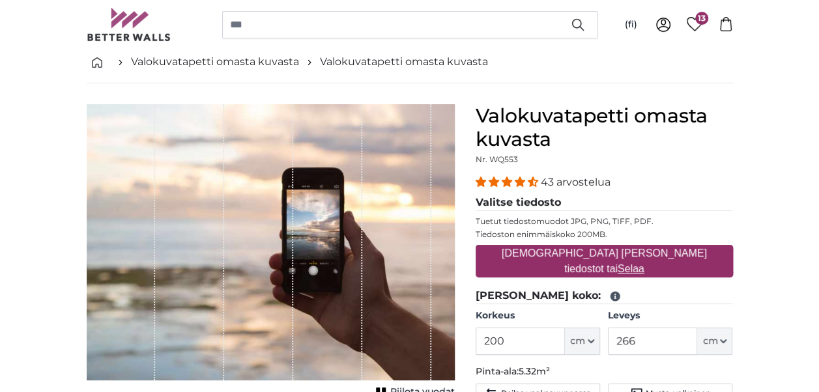
click at [644, 263] on u "Selaa" at bounding box center [631, 268] width 27 height 11
click at [669, 249] on input "[DEMOGRAPHIC_DATA] [PERSON_NAME] tiedostot tai Selaa" at bounding box center [604, 247] width 257 height 4
type input "**********"
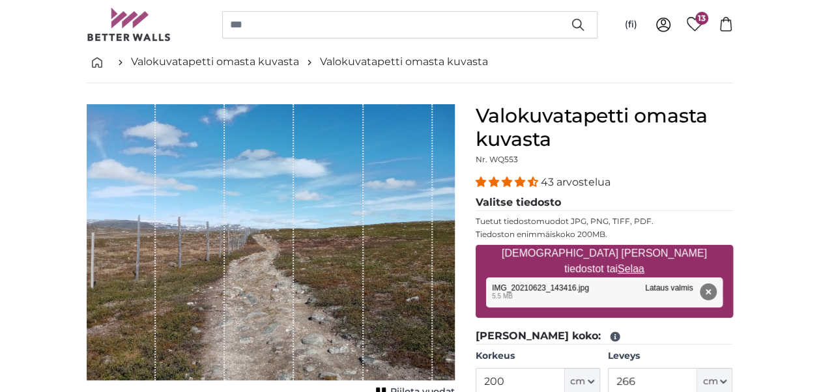
click at [710, 291] on button "Poista" at bounding box center [707, 291] width 17 height 17
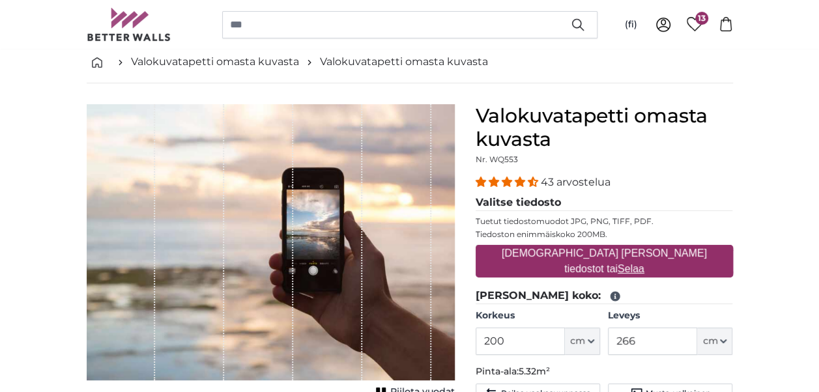
click at [704, 16] on span "13" at bounding box center [701, 18] width 13 height 13
click at [644, 263] on u "Selaa" at bounding box center [631, 268] width 27 height 11
click at [671, 249] on input "[DEMOGRAPHIC_DATA] [PERSON_NAME] tiedostot tai Selaa" at bounding box center [604, 247] width 257 height 4
type input "**********"
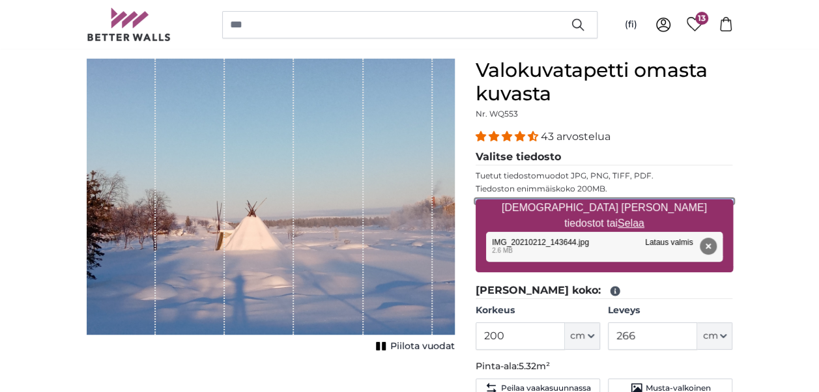
scroll to position [130, 0]
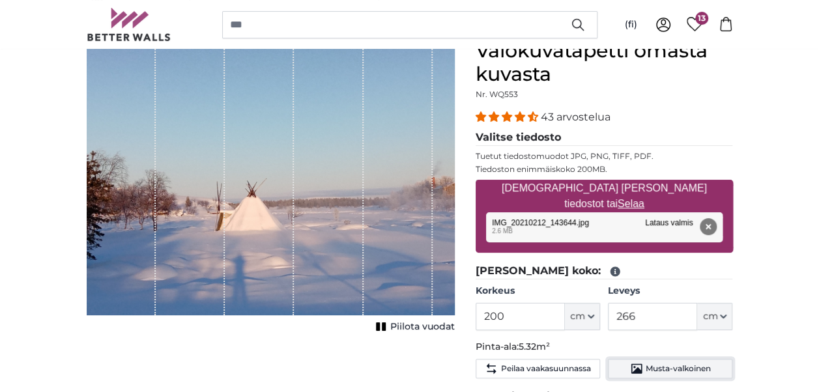
click at [696, 366] on span "Musta-valkoinen" at bounding box center [678, 369] width 65 height 10
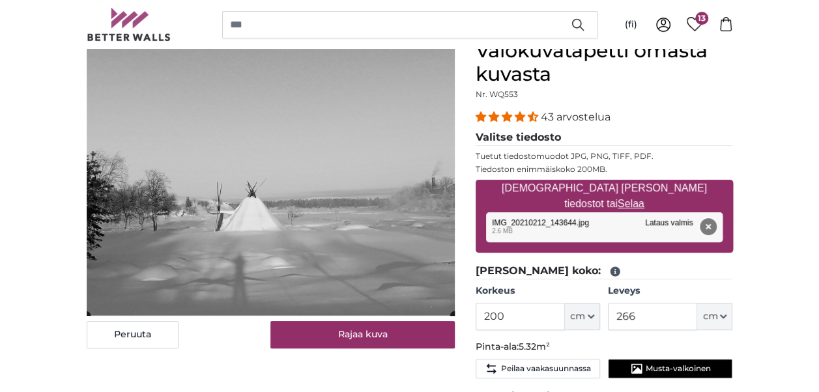
click at [707, 220] on button "Poista" at bounding box center [707, 226] width 17 height 17
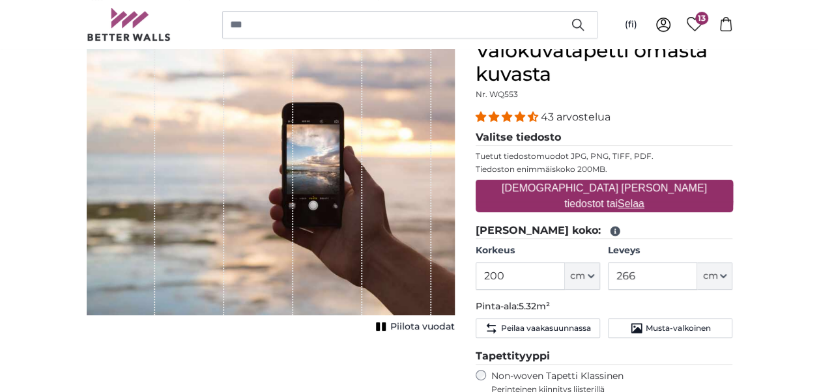
click at [644, 198] on u "Selaa" at bounding box center [631, 203] width 27 height 11
click at [667, 184] on input "[DEMOGRAPHIC_DATA] [PERSON_NAME] tiedostot tai Selaa" at bounding box center [604, 182] width 257 height 4
type input "**********"
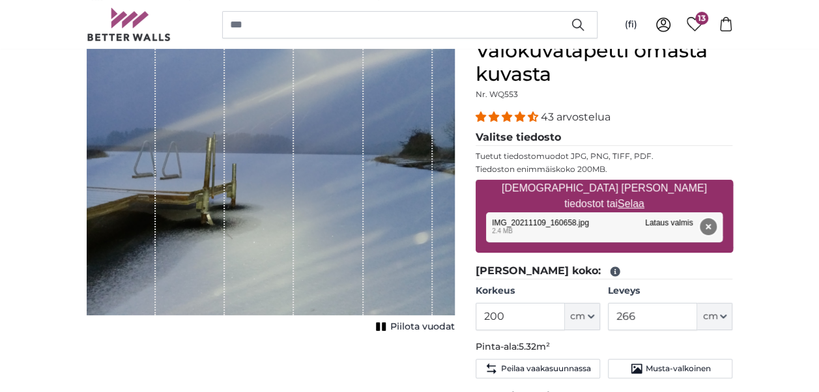
click at [708, 225] on button "Poista" at bounding box center [707, 226] width 17 height 17
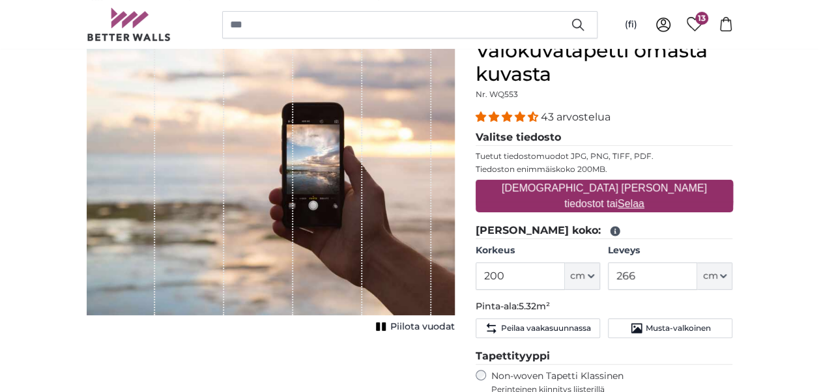
click at [644, 198] on u "Selaa" at bounding box center [631, 203] width 27 height 11
click at [666, 184] on input "[DEMOGRAPHIC_DATA] [PERSON_NAME] tiedostot tai Selaa" at bounding box center [604, 182] width 257 height 4
type input "**********"
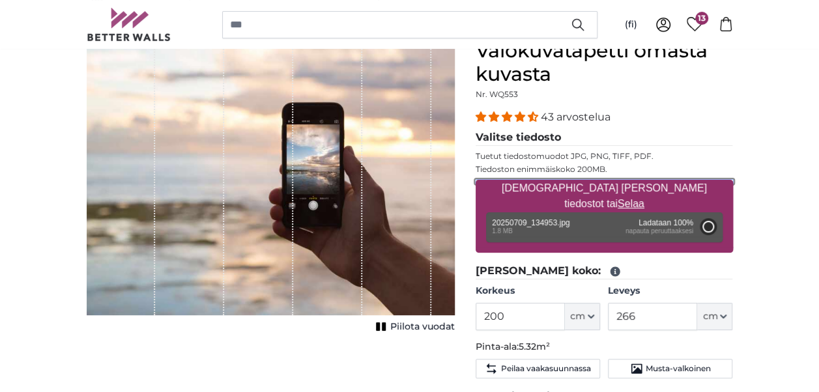
type input "189"
type input "336.4"
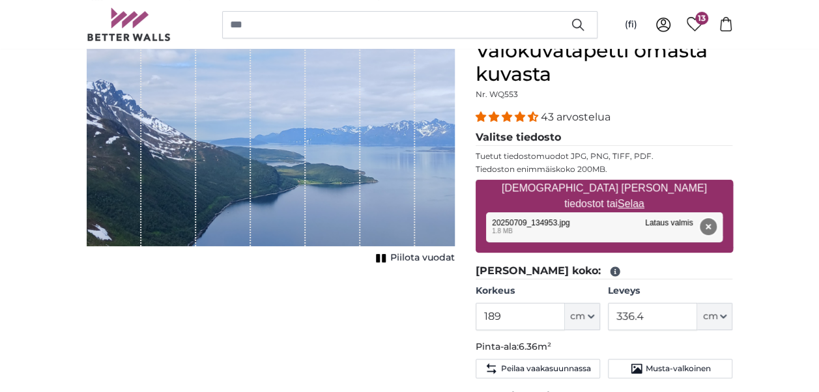
click at [706, 221] on button "Poista" at bounding box center [707, 226] width 17 height 17
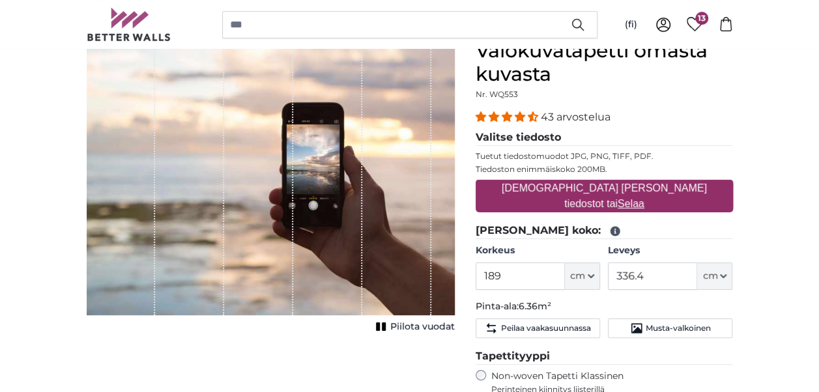
click at [644, 198] on u "Selaa" at bounding box center [631, 203] width 27 height 11
click at [670, 184] on input "[DEMOGRAPHIC_DATA] [PERSON_NAME] tiedostot tai Selaa" at bounding box center [604, 182] width 257 height 4
type input "**********"
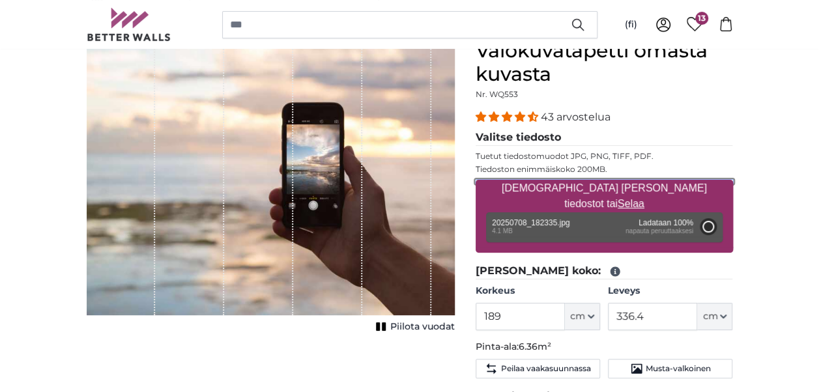
type input "189"
type input "336.4"
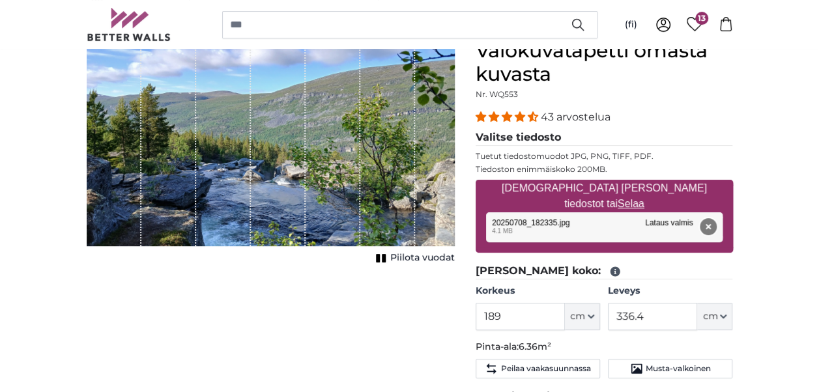
click at [709, 223] on button "Poista" at bounding box center [707, 226] width 17 height 17
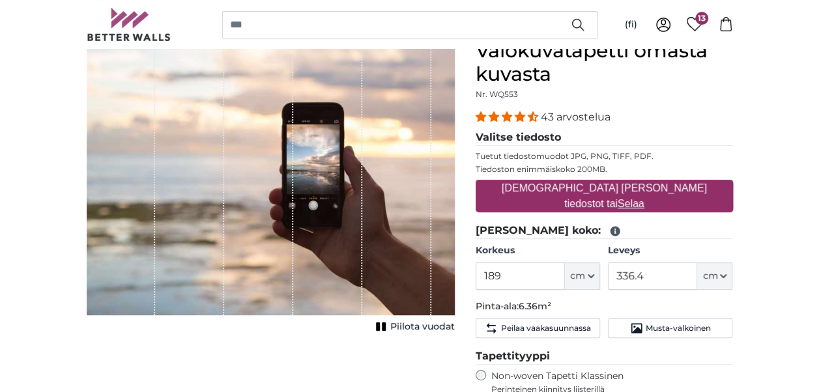
click at [644, 198] on u "Selaa" at bounding box center [631, 203] width 27 height 11
click at [671, 184] on input "[DEMOGRAPHIC_DATA] [PERSON_NAME] tiedostot tai Selaa" at bounding box center [604, 182] width 257 height 4
type input "**********"
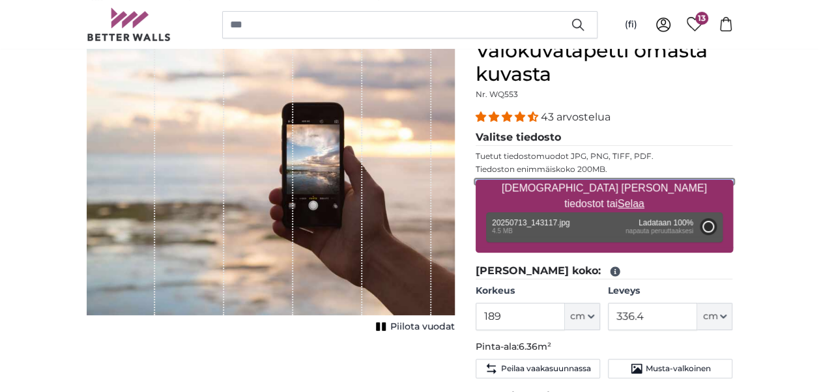
type input "189"
type input "336.4"
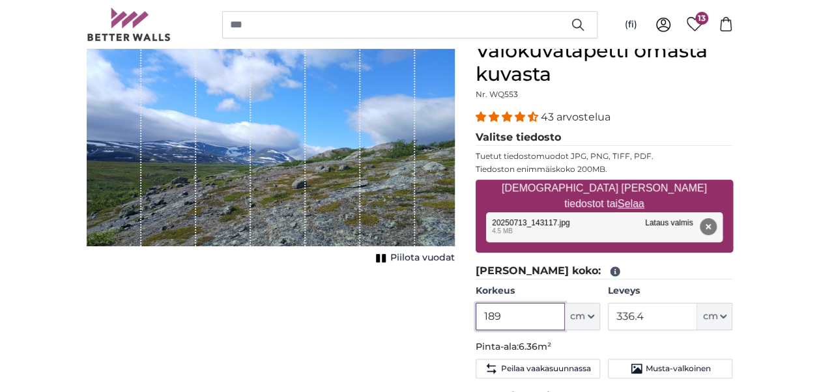
click at [515, 322] on input "189" at bounding box center [520, 316] width 89 height 27
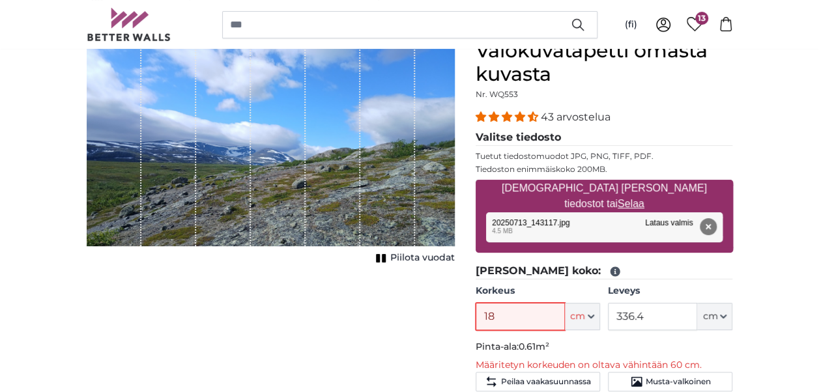
type input "1"
type input "220"
click at [648, 318] on input "336.4" at bounding box center [652, 316] width 89 height 27
type input "3"
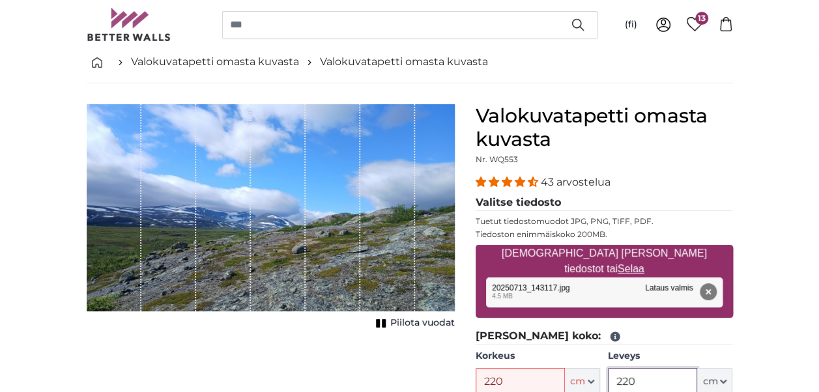
scroll to position [130, 0]
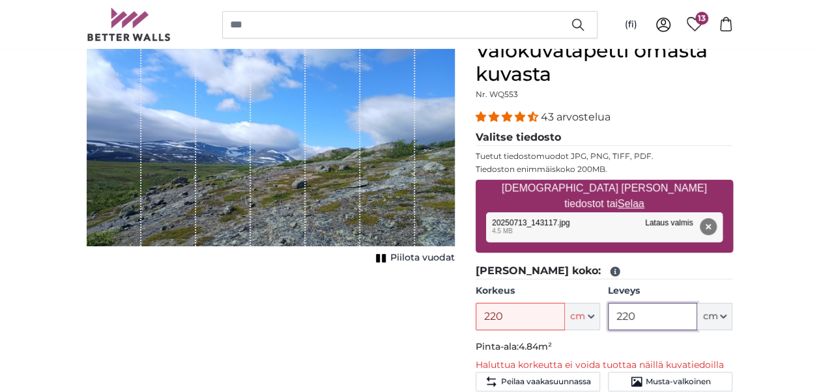
type input "220"
click at [516, 318] on input "220" at bounding box center [520, 316] width 89 height 27
type input "2"
type input "100"
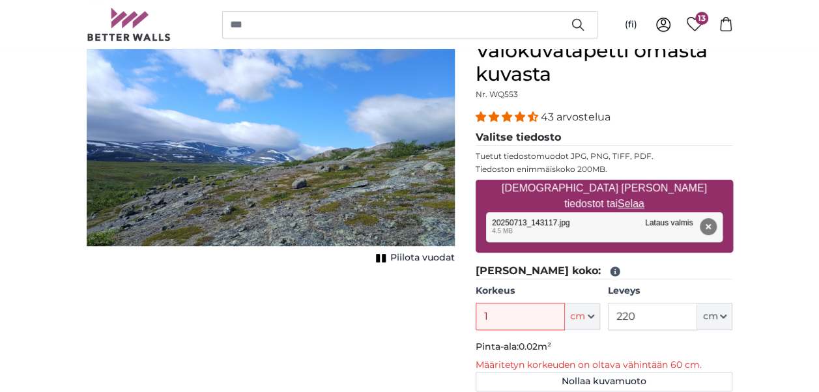
click at [195, 64] on img "1 of 1" at bounding box center [271, 142] width 368 height 207
click at [517, 305] on input "1" at bounding box center [520, 316] width 89 height 27
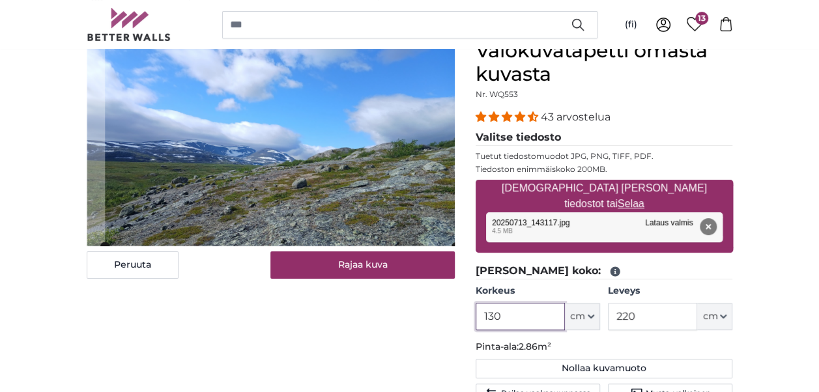
click at [295, 171] on cropper-handle at bounding box center [280, 142] width 350 height 207
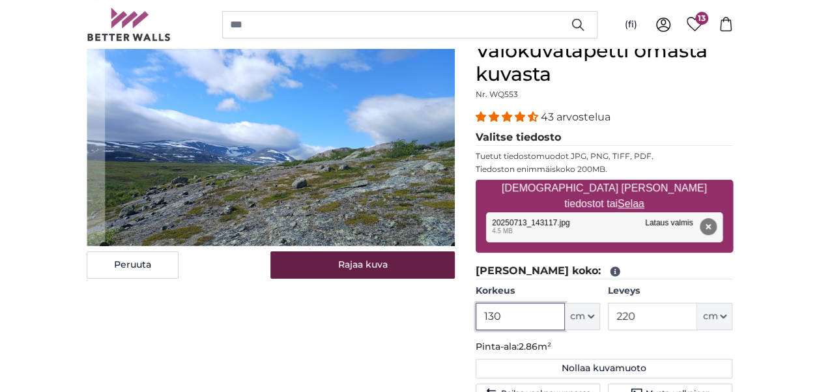
type input "130"
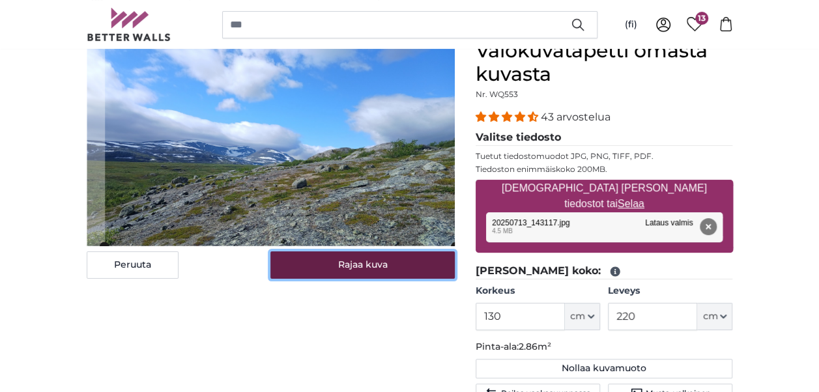
click at [362, 263] on button "Rajaa kuva" at bounding box center [362, 264] width 184 height 27
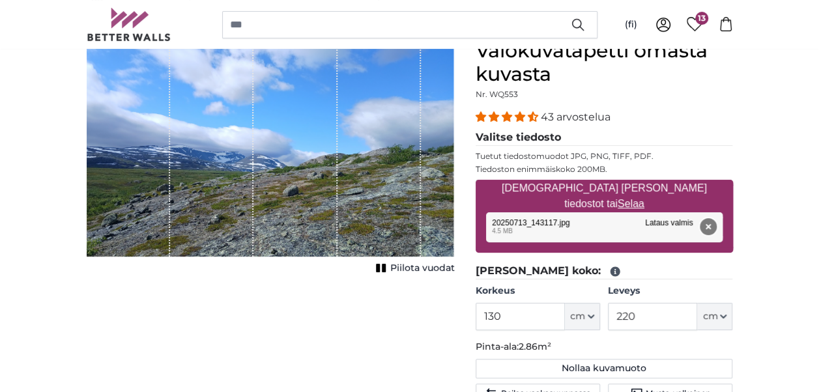
click at [707, 223] on button "Poista" at bounding box center [707, 226] width 17 height 17
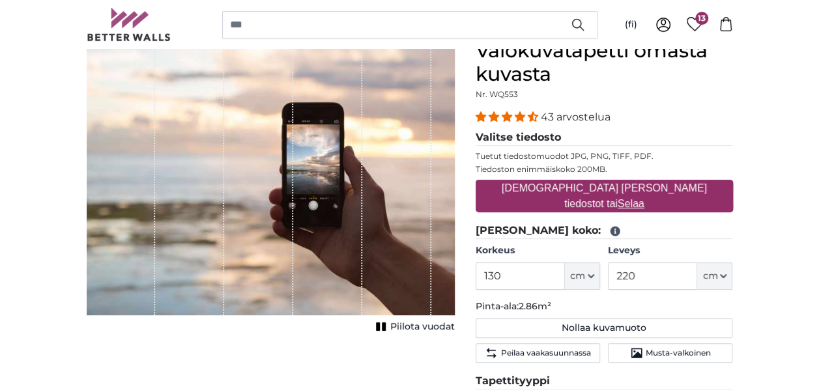
click at [644, 198] on u "Selaa" at bounding box center [631, 203] width 27 height 11
click at [669, 184] on input "[DEMOGRAPHIC_DATA] [PERSON_NAME] tiedostot tai Selaa" at bounding box center [604, 182] width 257 height 4
type input "**********"
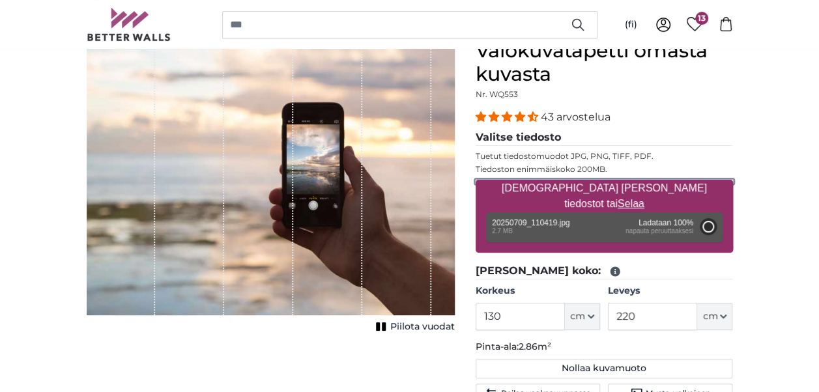
type input "189"
type input "336.4"
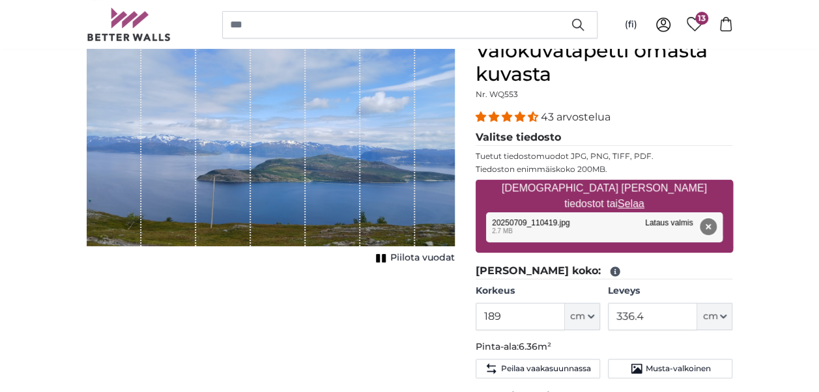
click at [709, 224] on button "Poista" at bounding box center [707, 226] width 17 height 17
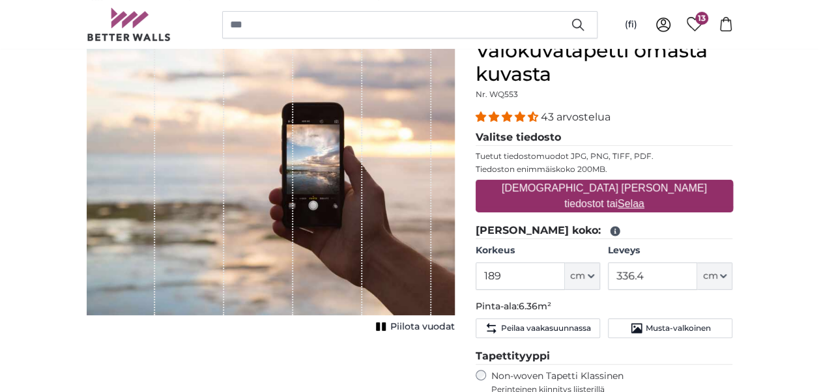
click at [644, 198] on u "Selaa" at bounding box center [631, 203] width 27 height 11
click at [676, 184] on input "[DEMOGRAPHIC_DATA] [PERSON_NAME] tiedostot tai Selaa" at bounding box center [604, 182] width 257 height 4
type input "**********"
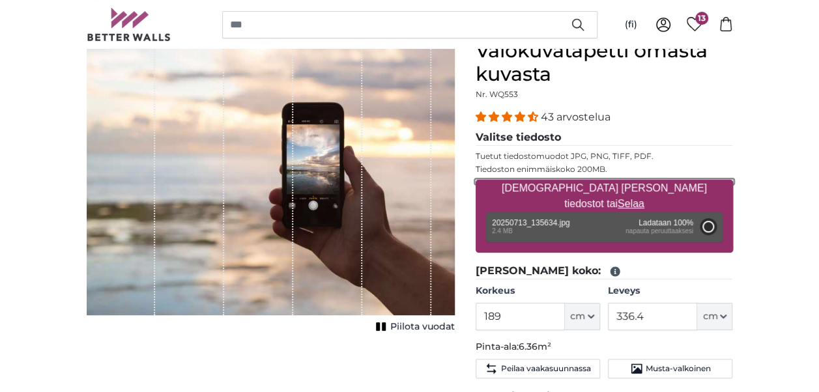
type input "189"
type input "336.4"
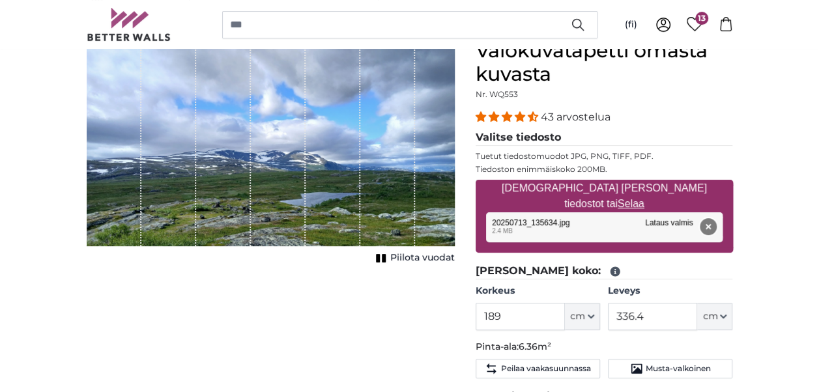
click at [710, 225] on button "Poista" at bounding box center [707, 226] width 17 height 17
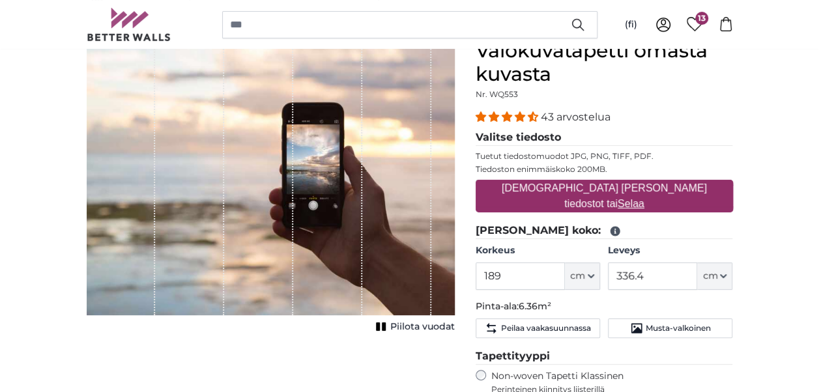
click at [644, 198] on u "Selaa" at bounding box center [631, 203] width 27 height 11
click at [675, 184] on input "[DEMOGRAPHIC_DATA] [PERSON_NAME] tiedostot tai Selaa" at bounding box center [604, 182] width 257 height 4
type input "**********"
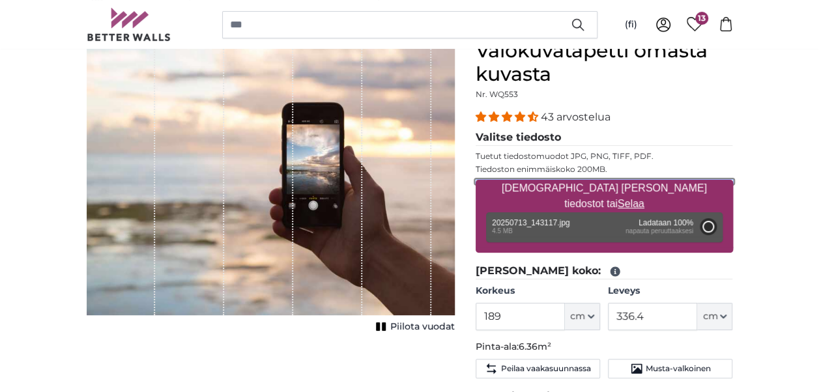
type input "189"
type input "336.4"
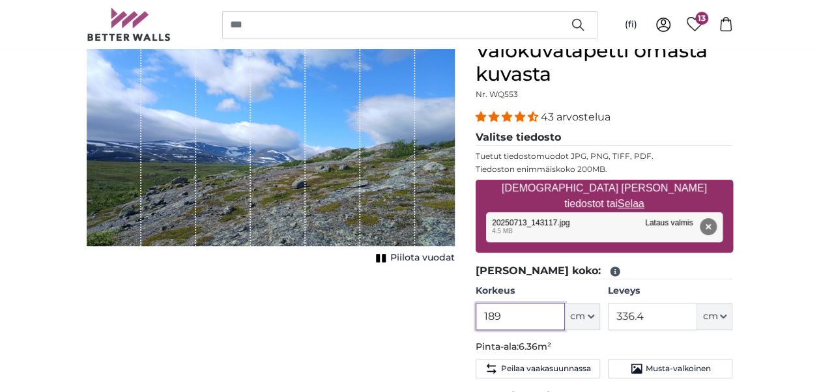
click at [517, 312] on input "189" at bounding box center [520, 316] width 89 height 27
type input "1"
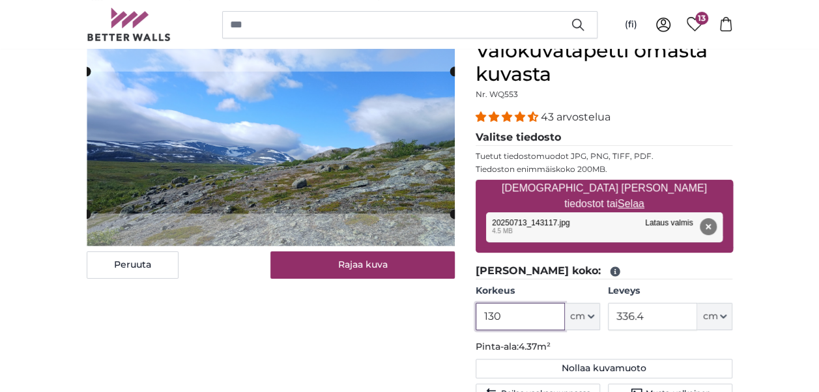
type input "130"
click at [653, 314] on input "336.4" at bounding box center [652, 316] width 89 height 27
type input "3"
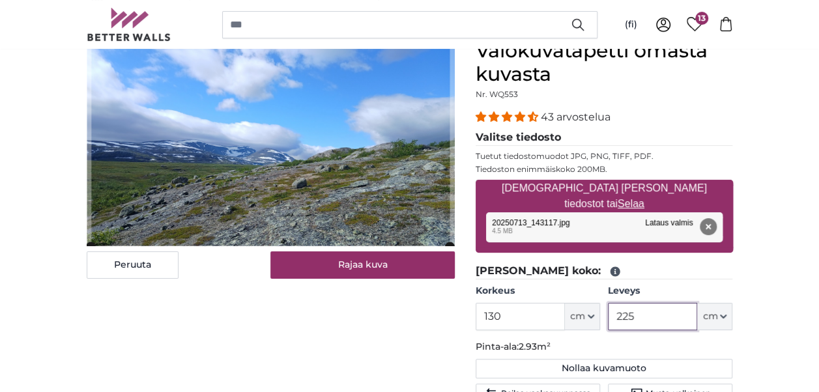
type input "225"
click at [511, 317] on input "130" at bounding box center [520, 316] width 89 height 27
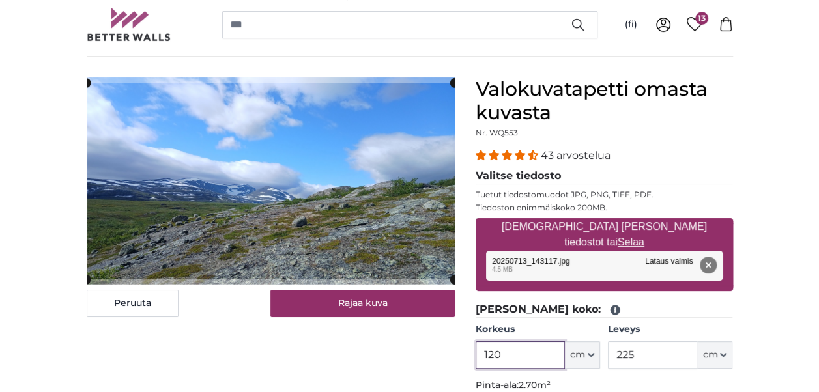
scroll to position [65, 0]
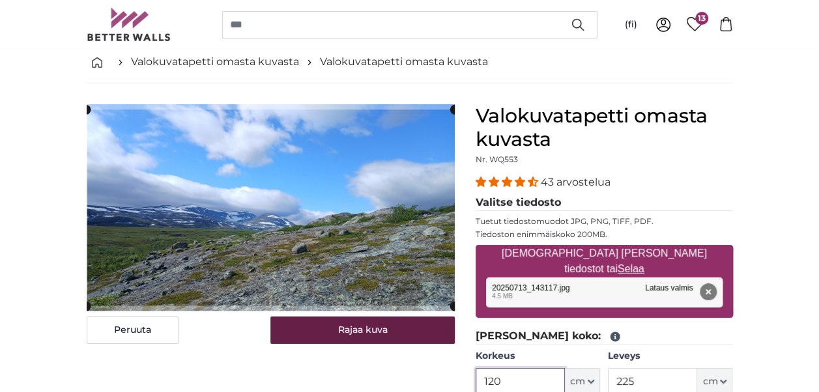
type input "120"
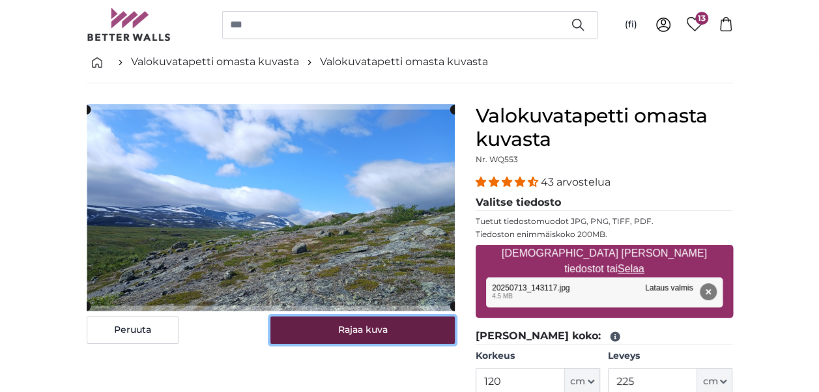
click at [365, 330] on button "Rajaa kuva" at bounding box center [362, 330] width 184 height 27
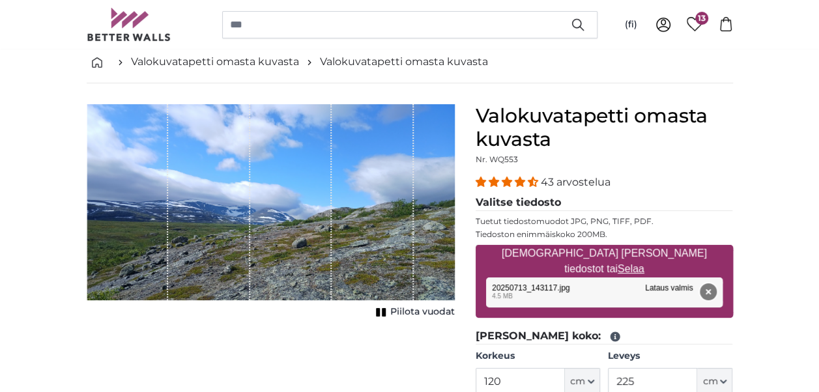
click at [712, 291] on button "Poista" at bounding box center [707, 291] width 17 height 17
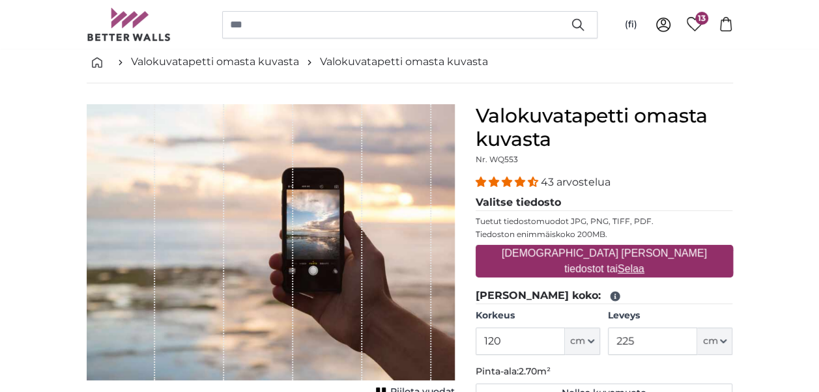
click at [644, 263] on u "Selaa" at bounding box center [631, 268] width 27 height 11
click at [661, 249] on input "[DEMOGRAPHIC_DATA] [PERSON_NAME] tiedostot tai Selaa" at bounding box center [604, 247] width 257 height 4
type input "**********"
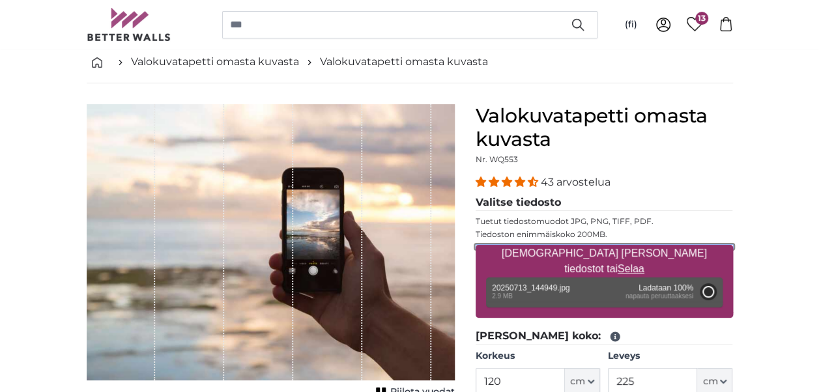
type input "189"
type input "336.4"
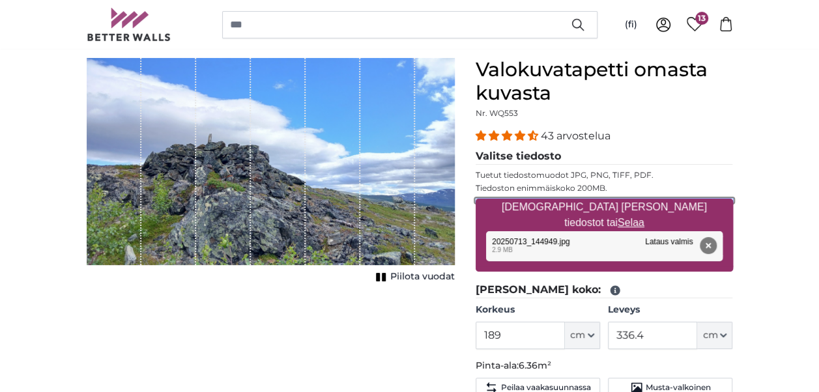
scroll to position [130, 0]
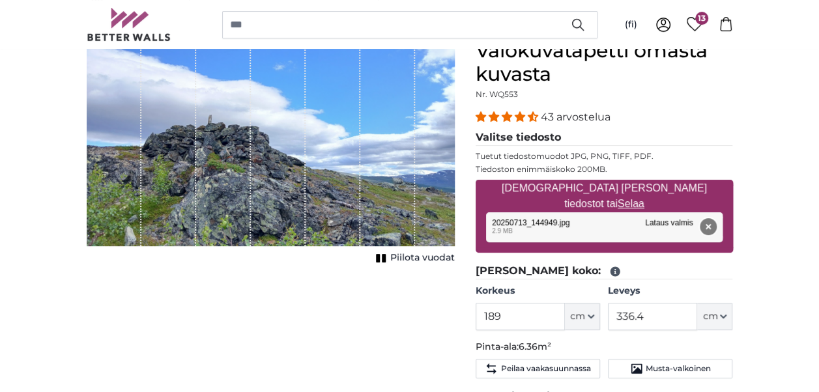
click at [715, 221] on button "Poista" at bounding box center [707, 226] width 17 height 17
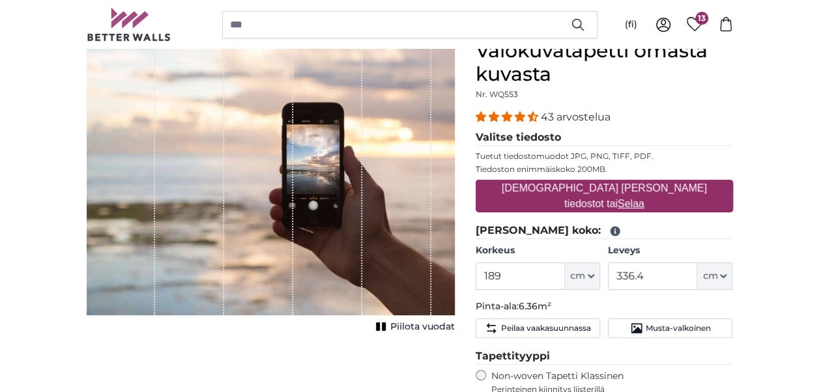
click at [644, 198] on u "Selaa" at bounding box center [631, 203] width 27 height 11
click at [673, 184] on input "[DEMOGRAPHIC_DATA] [PERSON_NAME] tiedostot tai Selaa" at bounding box center [604, 182] width 257 height 4
type input "**********"
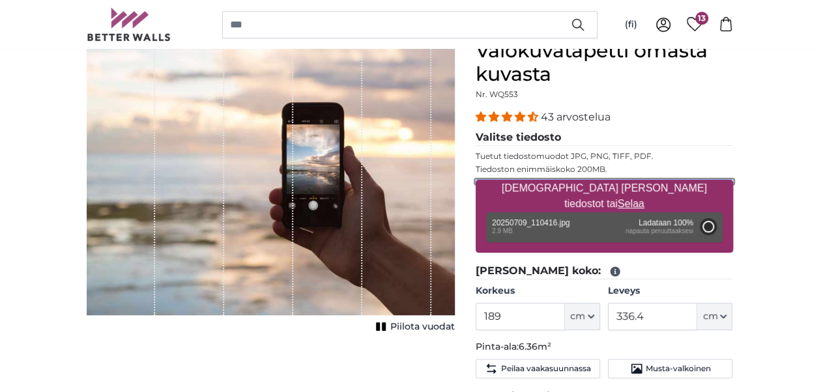
type input "189"
type input "336.4"
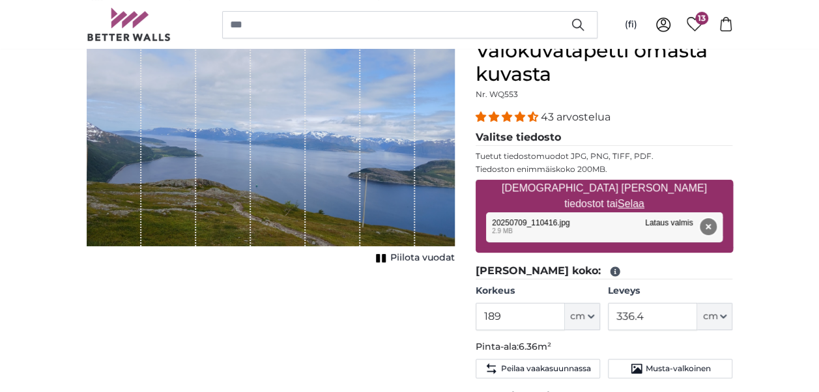
click at [711, 227] on button "Poista" at bounding box center [707, 226] width 17 height 17
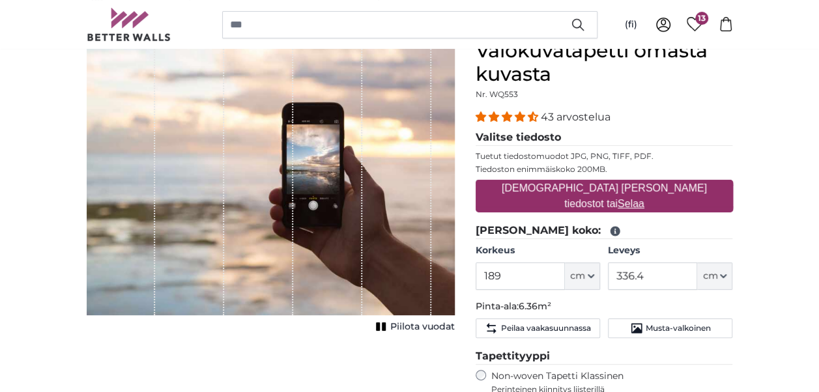
click at [644, 198] on u "Selaa" at bounding box center [631, 203] width 27 height 11
click at [672, 184] on input "[DEMOGRAPHIC_DATA] [PERSON_NAME] tiedostot tai Selaa" at bounding box center [604, 182] width 257 height 4
type input "**********"
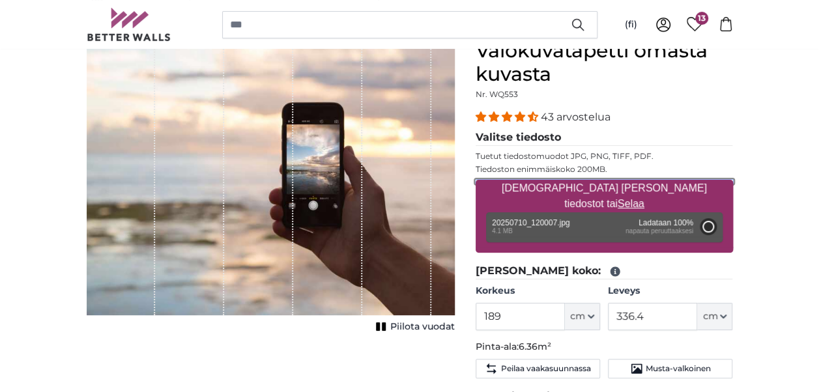
type input "189"
type input "336.4"
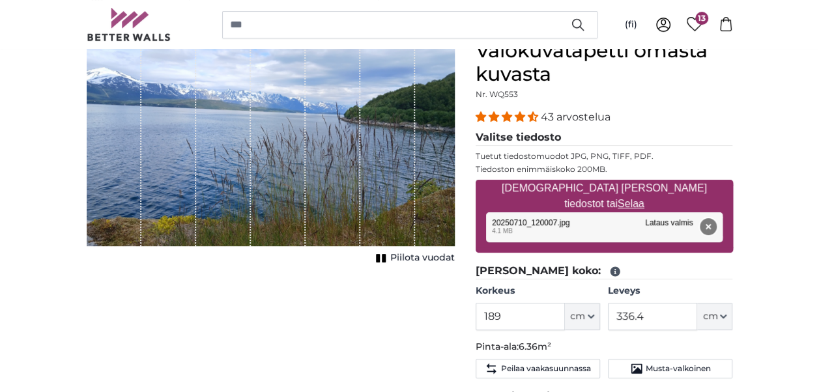
click at [711, 226] on button "Poista" at bounding box center [707, 226] width 17 height 17
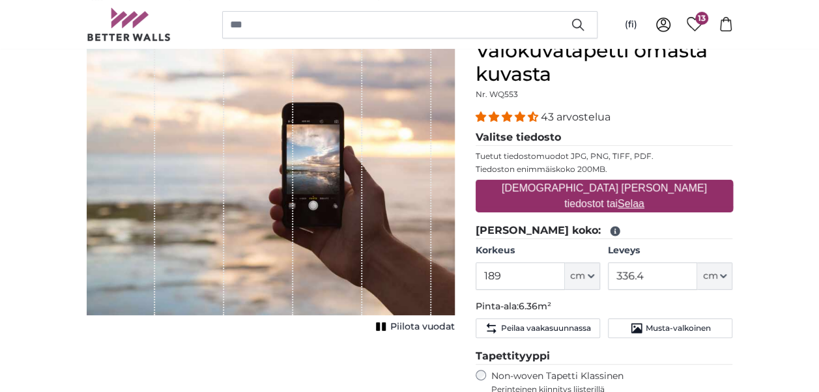
click at [644, 199] on u "Selaa" at bounding box center [631, 203] width 27 height 11
click at [669, 184] on input "[DEMOGRAPHIC_DATA] [PERSON_NAME] tiedostot tai Selaa" at bounding box center [604, 182] width 257 height 4
type input "**********"
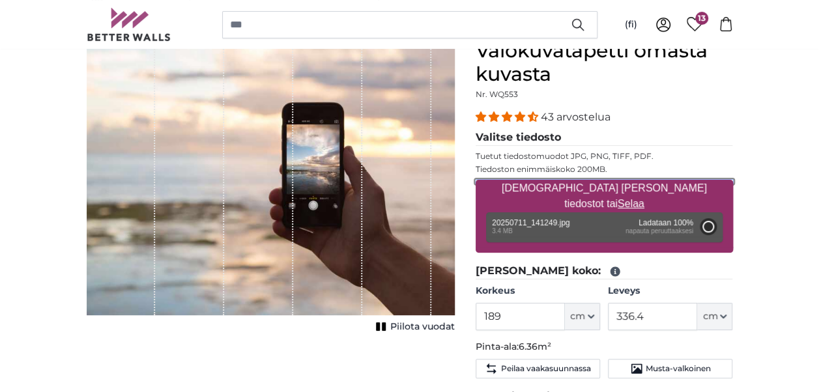
type input "189"
type input "336.4"
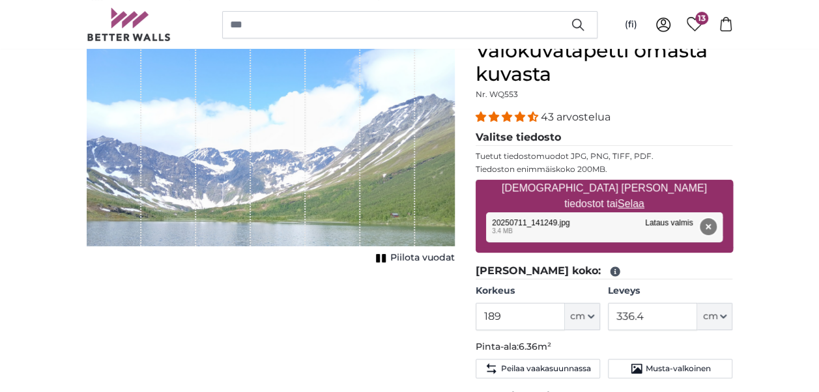
click at [706, 221] on button "Poista" at bounding box center [707, 226] width 17 height 17
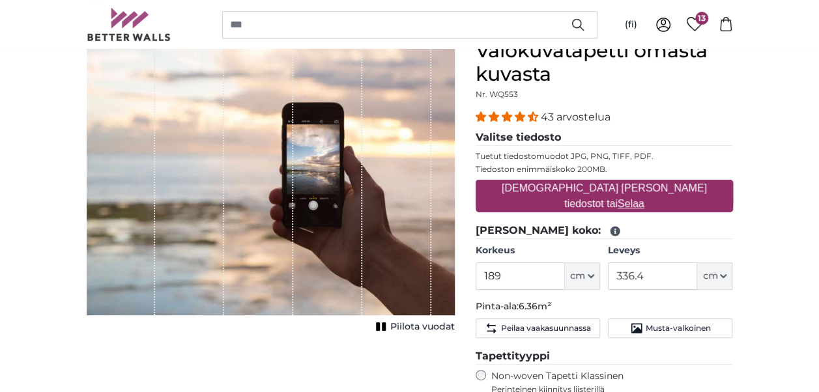
click at [644, 198] on u "Selaa" at bounding box center [631, 203] width 27 height 11
click at [670, 184] on input "[DEMOGRAPHIC_DATA] [PERSON_NAME] tiedostot tai Selaa" at bounding box center [604, 182] width 257 height 4
type input "**********"
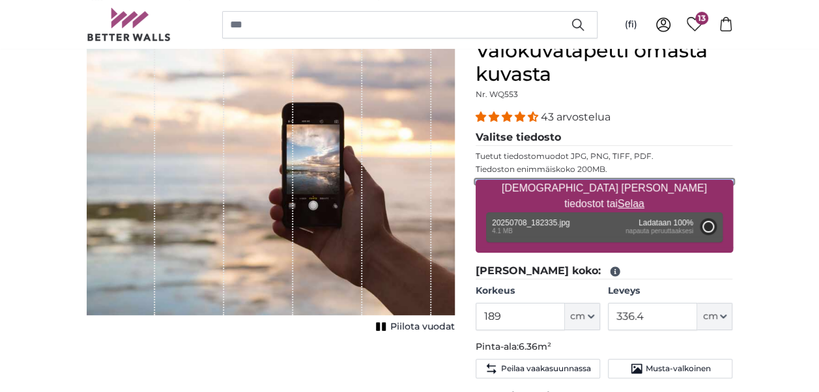
type input "189"
type input "336.4"
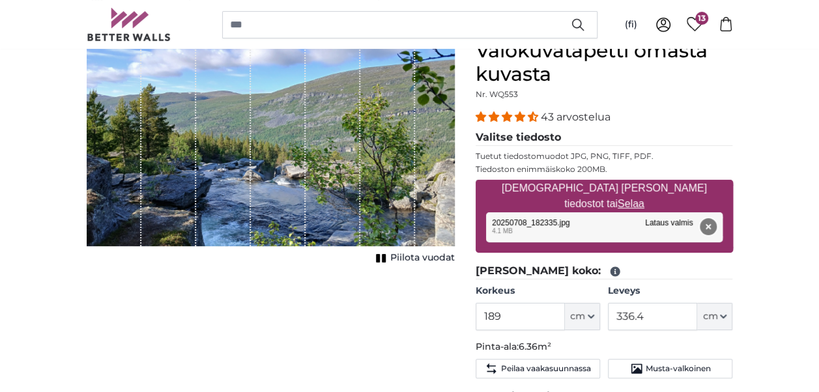
click at [712, 229] on button "Poista" at bounding box center [707, 226] width 17 height 17
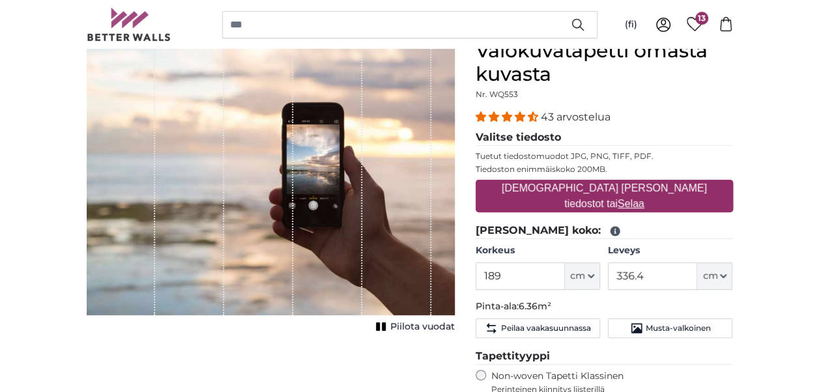
click at [644, 198] on u "Selaa" at bounding box center [631, 203] width 27 height 11
click at [678, 184] on input "[DEMOGRAPHIC_DATA] [PERSON_NAME] tiedostot tai Selaa" at bounding box center [604, 182] width 257 height 4
type input "**********"
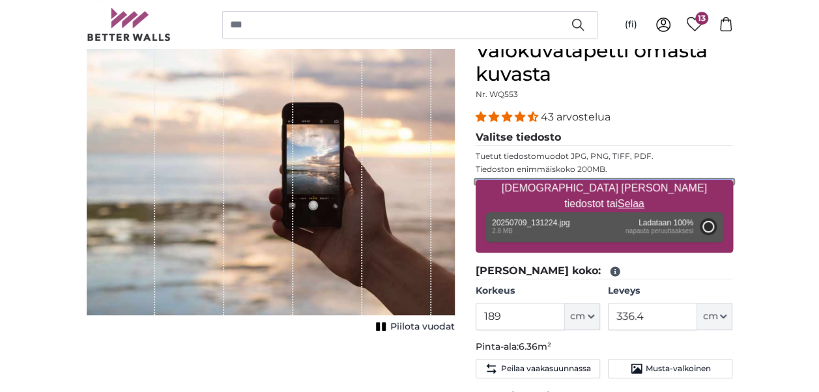
type input "137"
type input "527.5"
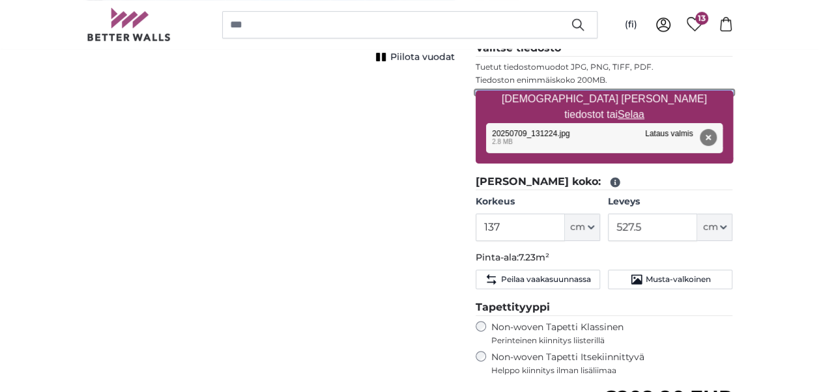
scroll to position [261, 0]
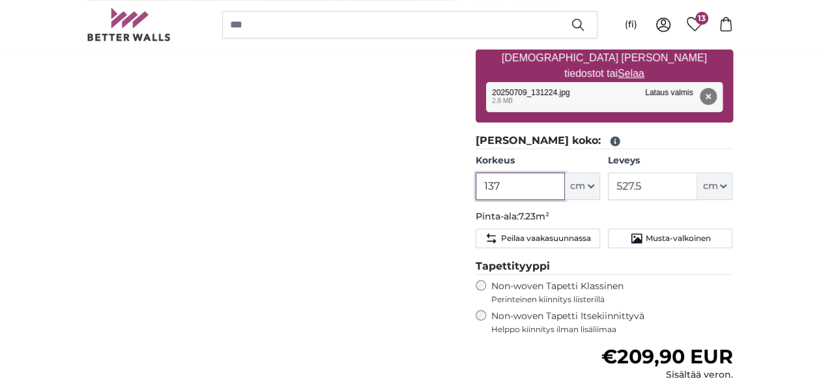
click at [517, 185] on input "137" at bounding box center [520, 186] width 89 height 27
type input "1"
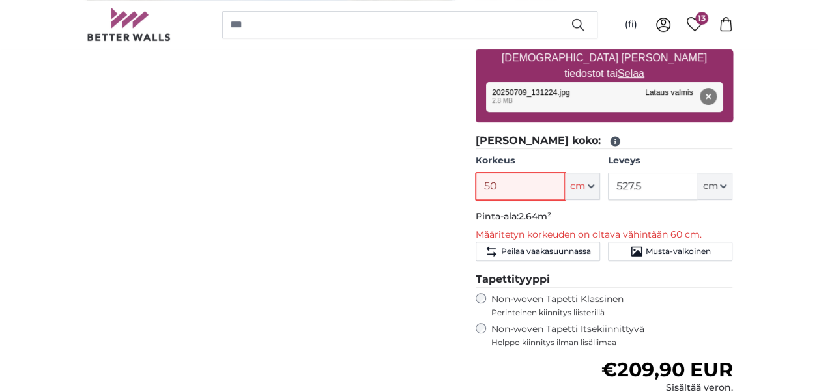
type input "5"
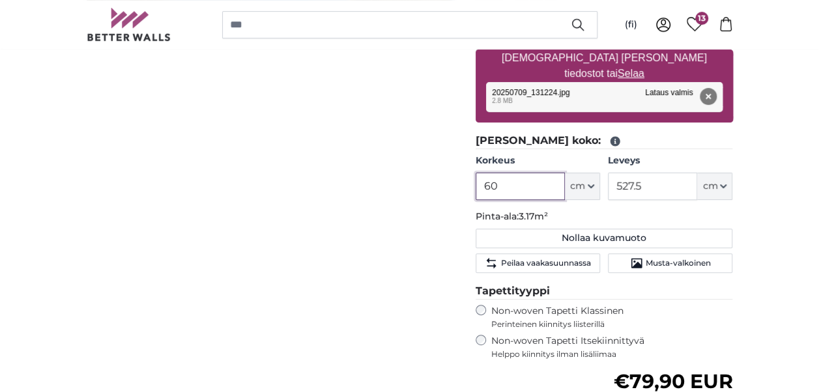
type input "60"
click at [646, 187] on input "527.5" at bounding box center [652, 186] width 89 height 27
type input "5"
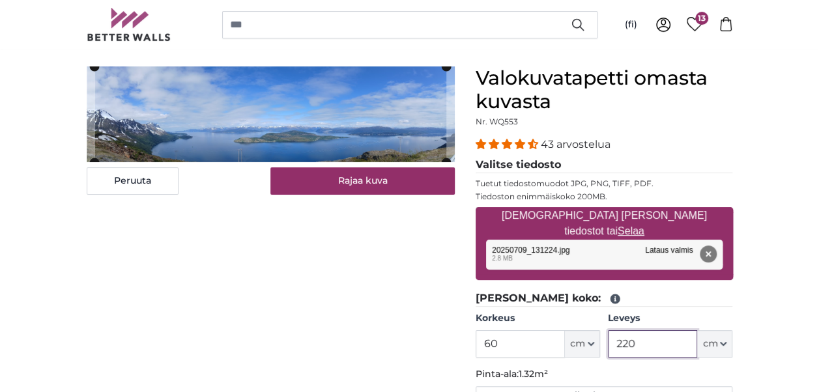
scroll to position [65, 0]
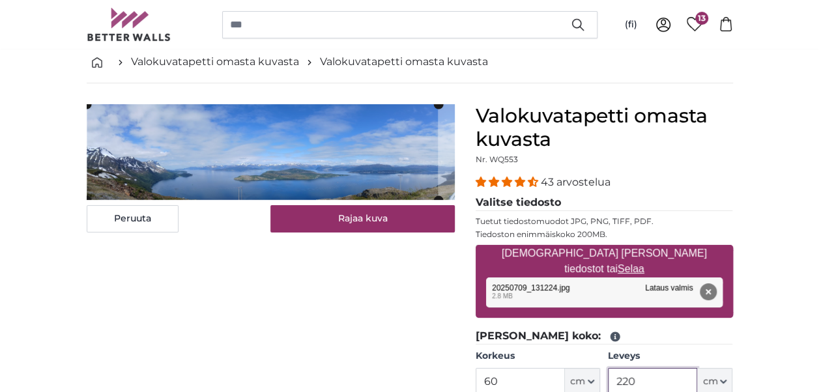
click at [270, 165] on cropper-handle at bounding box center [262, 152] width 351 height 96
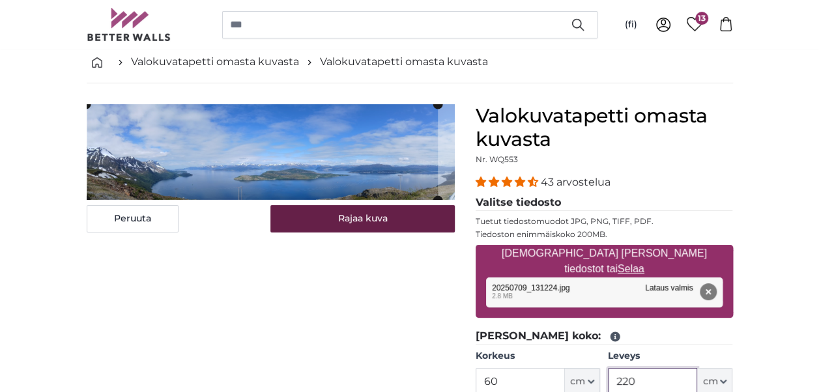
type input "220"
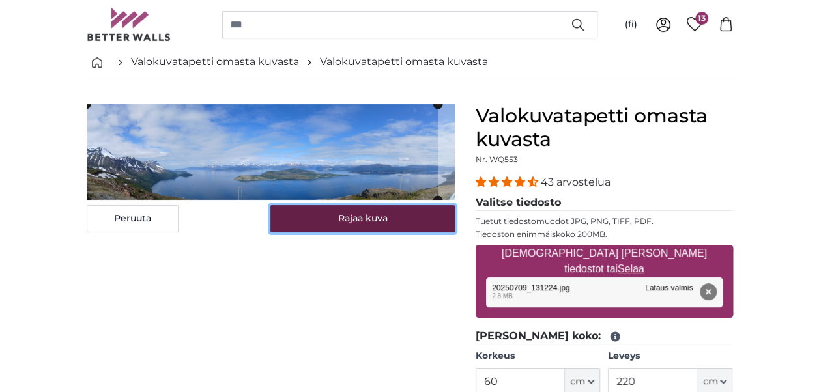
click at [339, 216] on button "Rajaa kuva" at bounding box center [362, 218] width 184 height 27
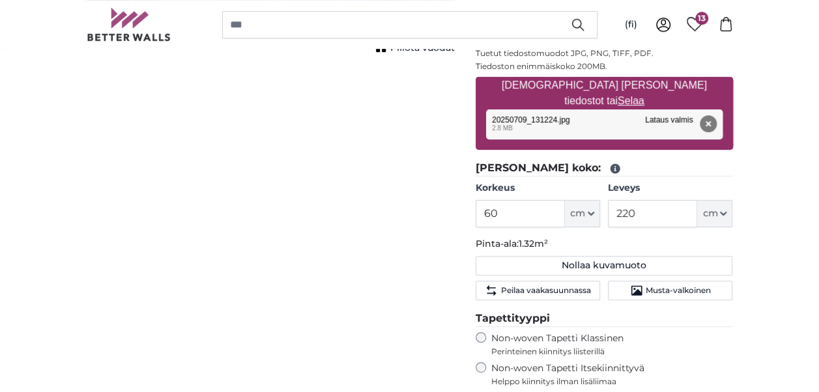
scroll to position [261, 0]
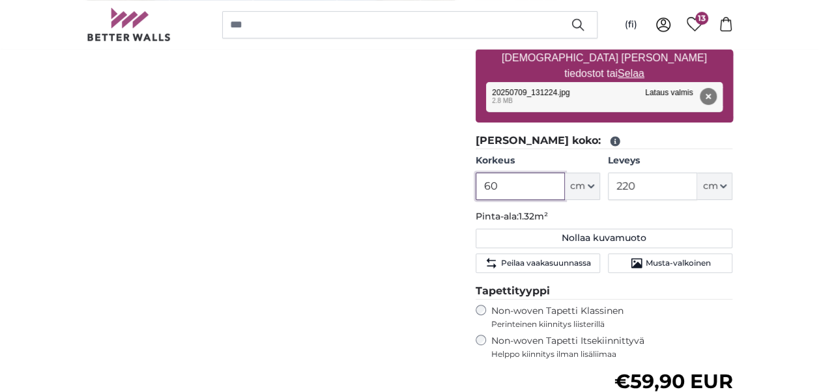
click at [506, 183] on input "60" at bounding box center [520, 186] width 89 height 27
type input "6"
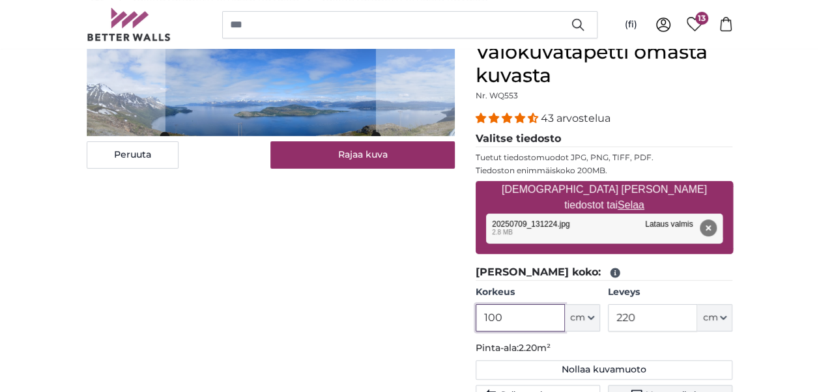
scroll to position [65, 0]
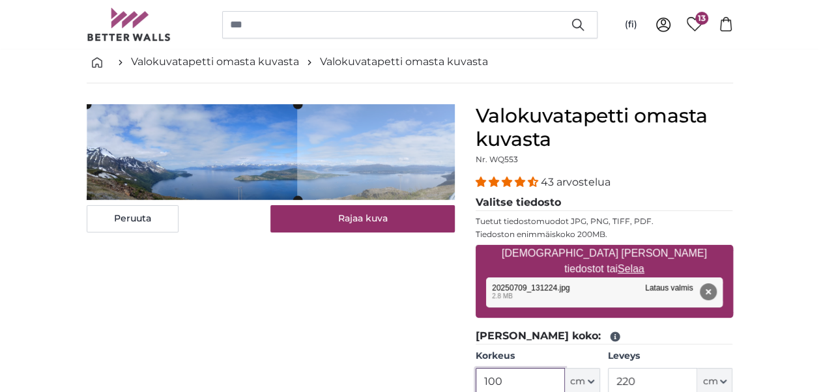
click at [184, 157] on cropper-handle at bounding box center [192, 152] width 210 height 96
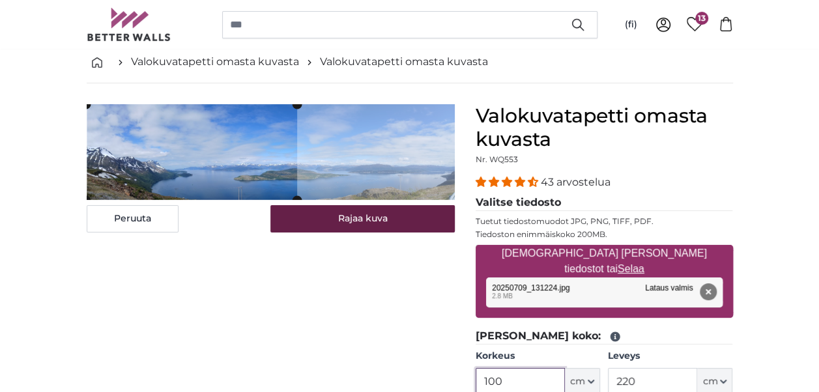
type input "100"
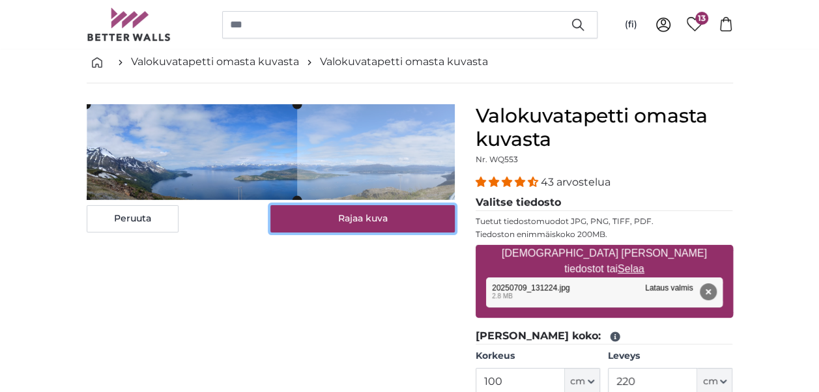
click at [354, 221] on button "Rajaa kuva" at bounding box center [362, 218] width 184 height 27
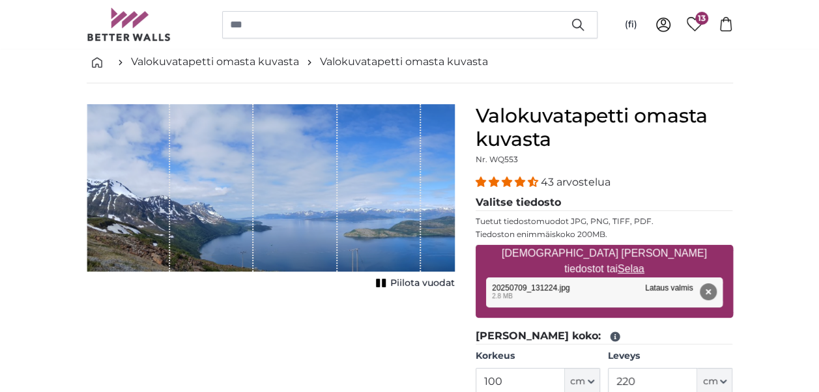
scroll to position [130, 0]
